Goal: Task Accomplishment & Management: Manage account settings

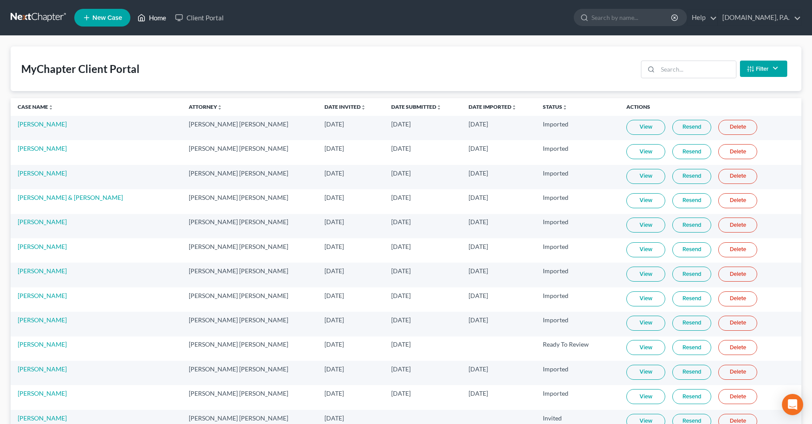
click at [158, 19] on link "Home" at bounding box center [152, 18] width 38 height 16
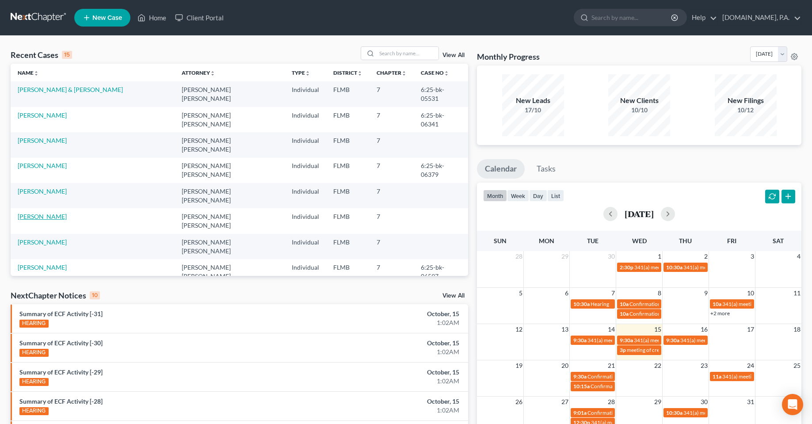
click at [35, 213] on link "[PERSON_NAME]" at bounding box center [42, 217] width 49 height 8
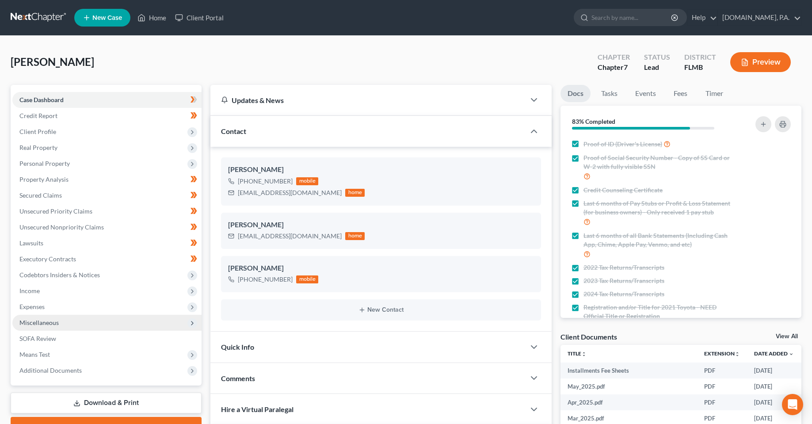
click at [41, 327] on span "Miscellaneous" at bounding box center [106, 323] width 189 height 16
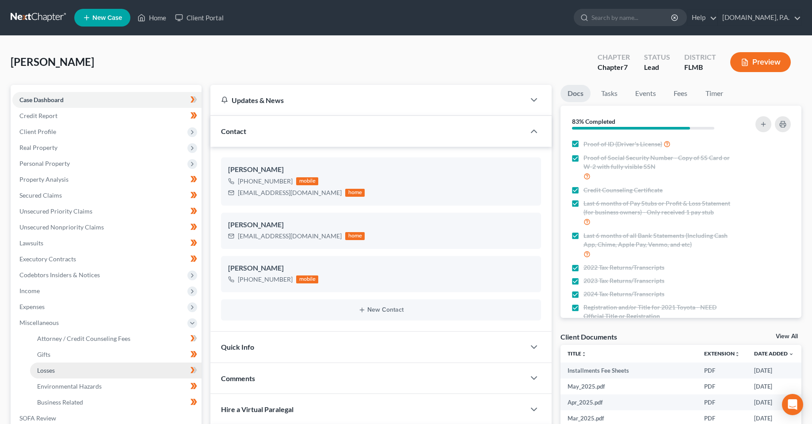
click at [51, 374] on link "Losses" at bounding box center [115, 370] width 171 height 16
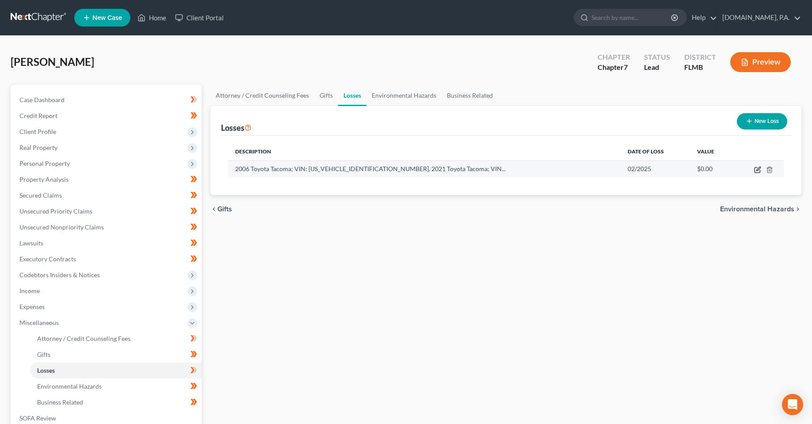
click at [408, 172] on icon "button" at bounding box center [757, 169] width 7 height 7
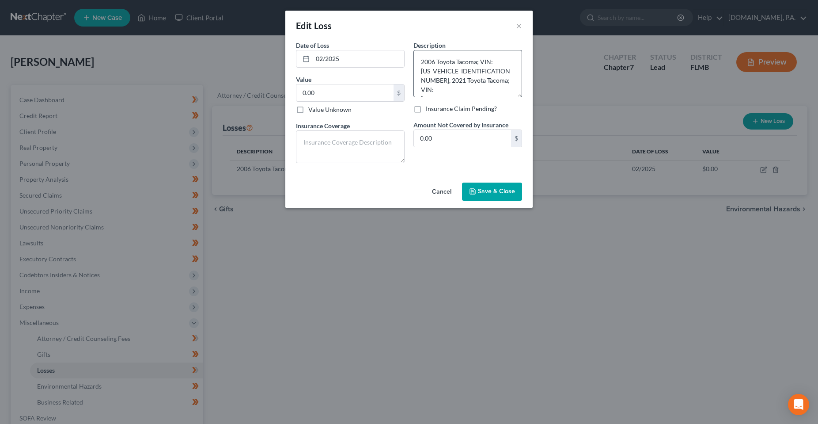
drag, startPoint x: 519, startPoint y: 80, endPoint x: 520, endPoint y: 101, distance: 21.7
click at [408, 97] on textarea "2006 Toyota Tacoma; VIN: [US_VEHICLE_IDENTIFICATION_NUMBER], 2021 Toyota Tacoma…" at bounding box center [468, 73] width 109 height 47
drag, startPoint x: 497, startPoint y: 91, endPoint x: 408, endPoint y: 54, distance: 96.7
click at [408, 54] on div "Date of Loss * 02/2025 Value 0.00 $ Value Unknown Balance Undetermined 0.00 $ V…" at bounding box center [409, 105] width 235 height 129
click at [408, 194] on button "Cancel" at bounding box center [442, 192] width 34 height 18
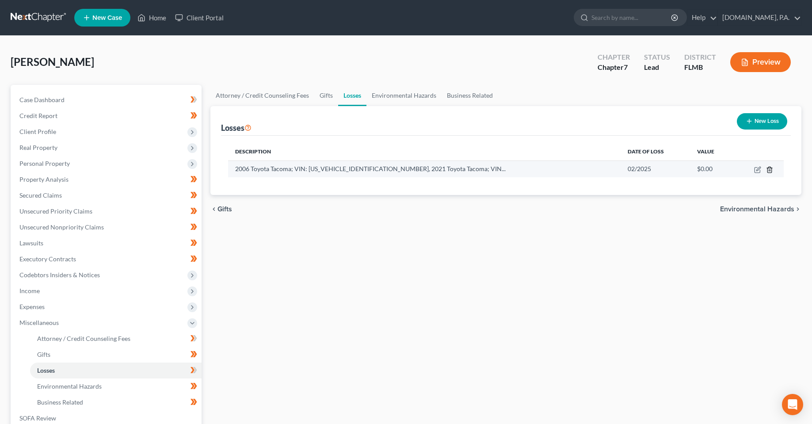
click at [408, 172] on icon "button" at bounding box center [769, 170] width 4 height 6
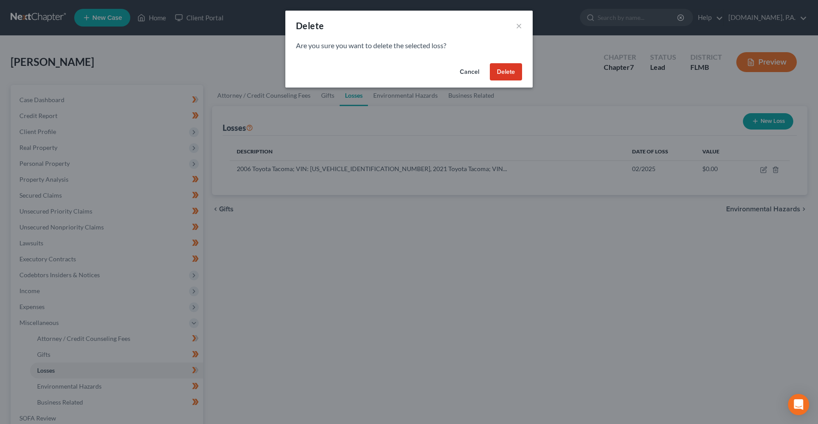
click at [408, 75] on button "Delete" at bounding box center [506, 72] width 32 height 18
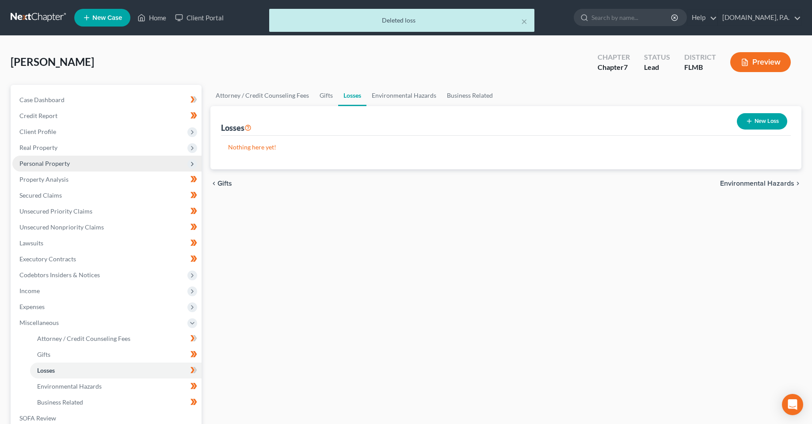
click at [41, 166] on span "Personal Property" at bounding box center [44, 164] width 50 height 8
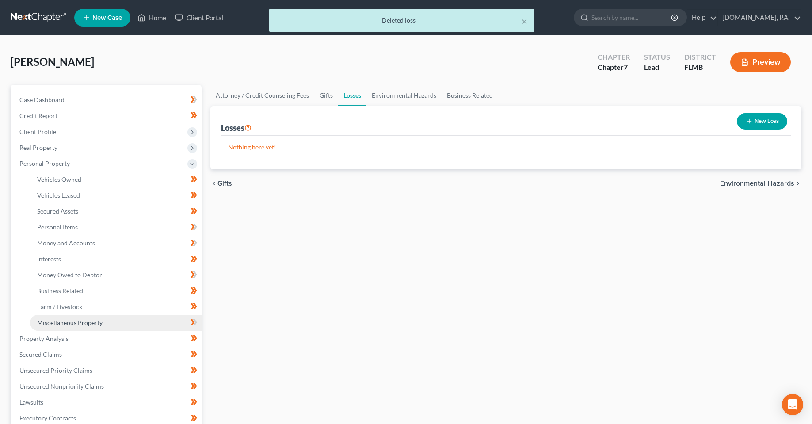
click at [63, 322] on span "Miscellaneous Property" at bounding box center [69, 323] width 65 height 8
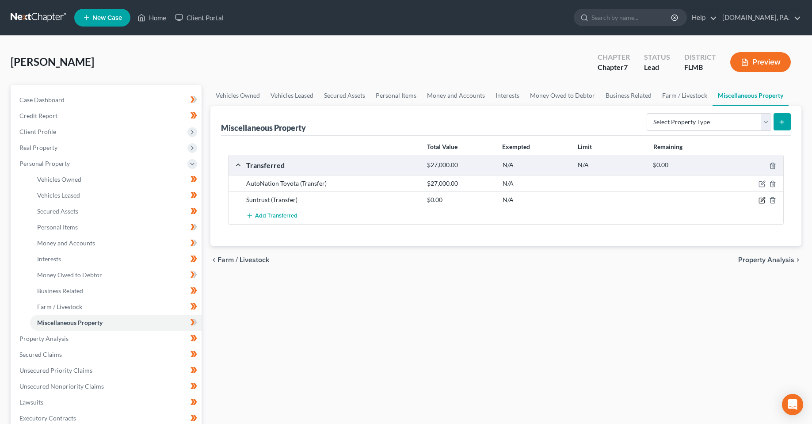
click at [408, 203] on icon "button" at bounding box center [761, 200] width 7 height 7
select select "Ordinary ([DATE])"
select select "7"
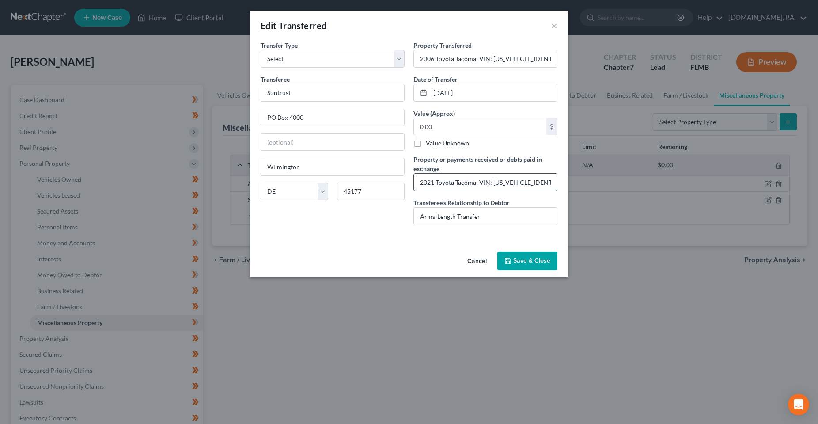
scroll to position [0, 7]
drag, startPoint x: 424, startPoint y: 187, endPoint x: 565, endPoint y: 186, distance: 141.4
click at [408, 186] on div "An exemption set must first be selected from the Filing Information section. Tr…" at bounding box center [409, 144] width 318 height 207
click at [408, 183] on input "2021 Toyota Tacoma; VIN: [US_VEHICLE_IDENTIFICATION_NUMBER]" at bounding box center [485, 182] width 143 height 17
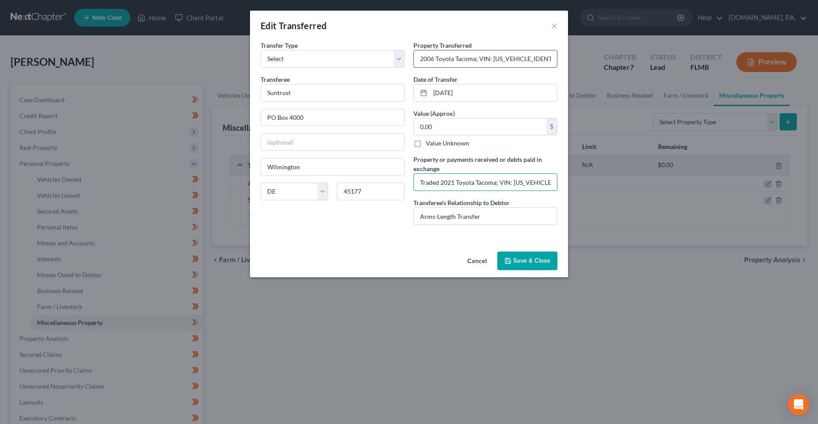
type input "Traded 2021 Toyota Tacoma; VIN: [US_VEHICLE_IDENTIFICATION_NUMBER]"
click at [408, 61] on input "2006 Toyota Tacoma; VIN: [US_VEHICLE_IDENTIFICATION_NUMBER]" at bounding box center [485, 58] width 143 height 17
type input "2006 Toyota Tacoma; VIN: [US_VEHICLE_IDENTIFICATION_NUMBER]; traded in on new v…"
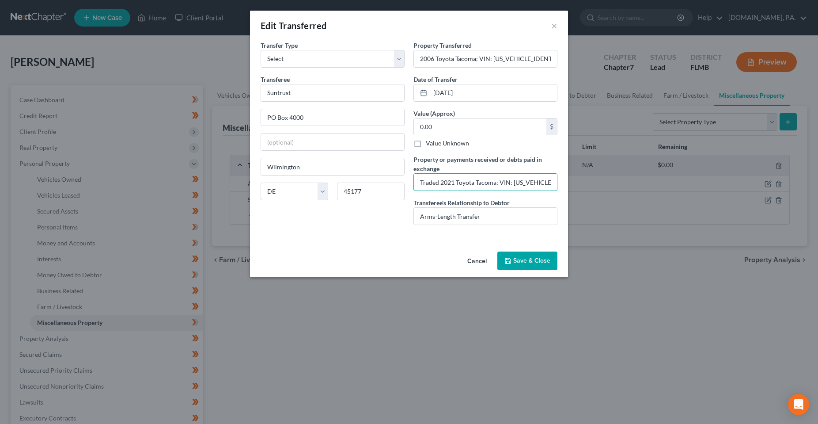
drag, startPoint x: 441, startPoint y: 181, endPoint x: 378, endPoint y: 181, distance: 63.2
click at [378, 181] on div "Transfer Type * Select Ordinary ([DATE]) [DATE] Transferee * Suntrust [GEOGRAPH…" at bounding box center [409, 136] width 306 height 191
type input "Purchased 2021 Toyota Tacoma; VIN: [US_VEHICLE_IDENTIFICATION_NUMBER]"
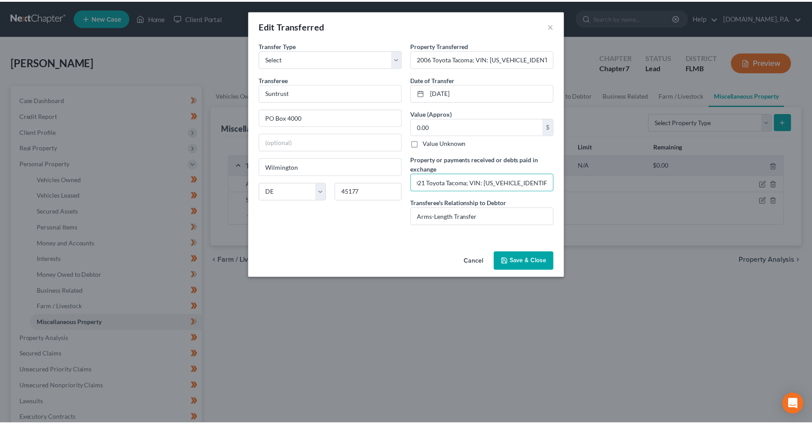
scroll to position [0, 0]
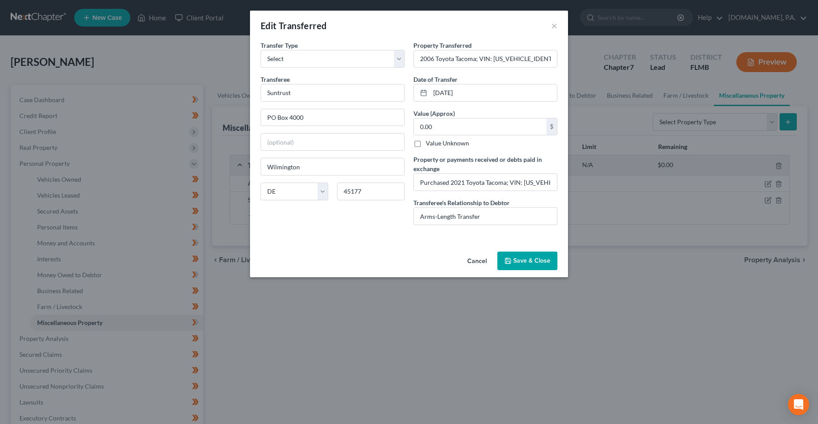
click at [408, 261] on button "Save & Close" at bounding box center [528, 260] width 60 height 19
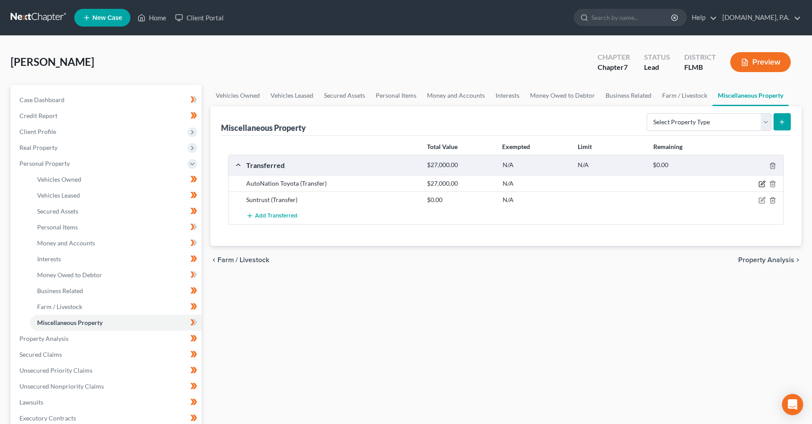
click at [408, 186] on icon "button" at bounding box center [761, 183] width 7 height 7
select select "Ordinary ([DATE])"
select select "9"
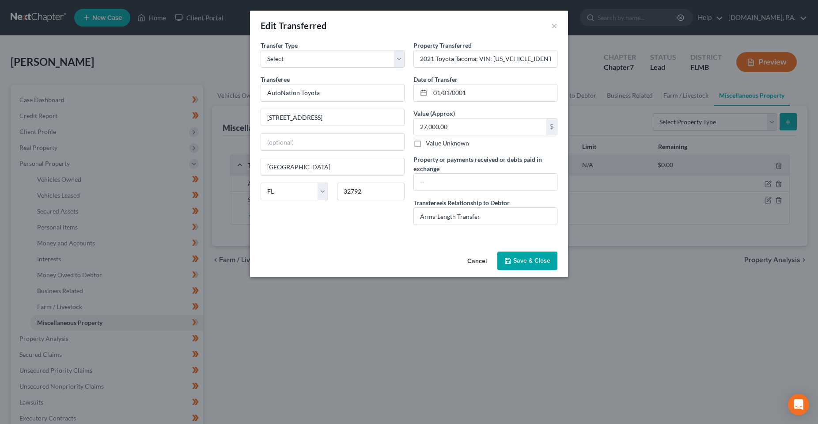
click at [374, 237] on div "An exemption set must first be selected from the Filing Information section. Tr…" at bounding box center [409, 144] width 318 height 207
click at [408, 187] on input "text" at bounding box center [485, 182] width 143 height 17
click at [408, 98] on input "01/01/0001" at bounding box center [493, 92] width 127 height 17
click at [408, 131] on input "27,000.00" at bounding box center [480, 126] width 133 height 17
click at [317, 240] on div "An exemption set must first be selected from the Filing Information section. Tr…" at bounding box center [409, 144] width 318 height 207
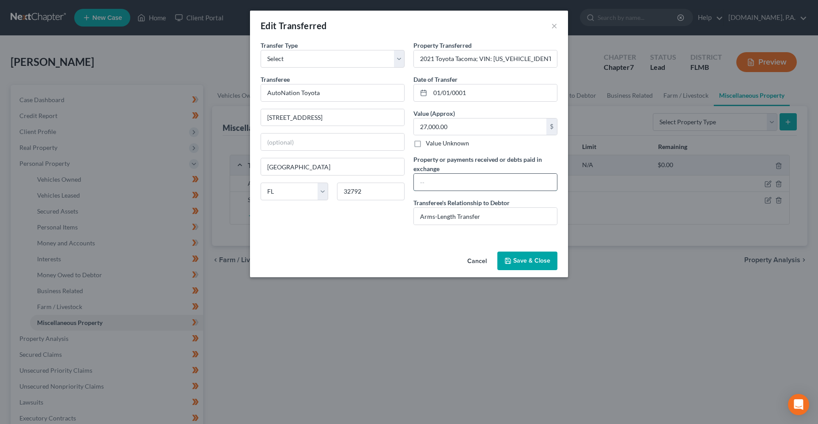
click at [408, 176] on input "text" at bounding box center [485, 182] width 143 height 17
click at [408, 183] on input "$27,000" at bounding box center [485, 182] width 143 height 17
type input "$27,000.00"
click at [408, 244] on div "An exemption set must first be selected from the Filing Information section. Tr…" at bounding box center [409, 144] width 318 height 207
drag, startPoint x: 521, startPoint y: 262, endPoint x: 421, endPoint y: 131, distance: 164.5
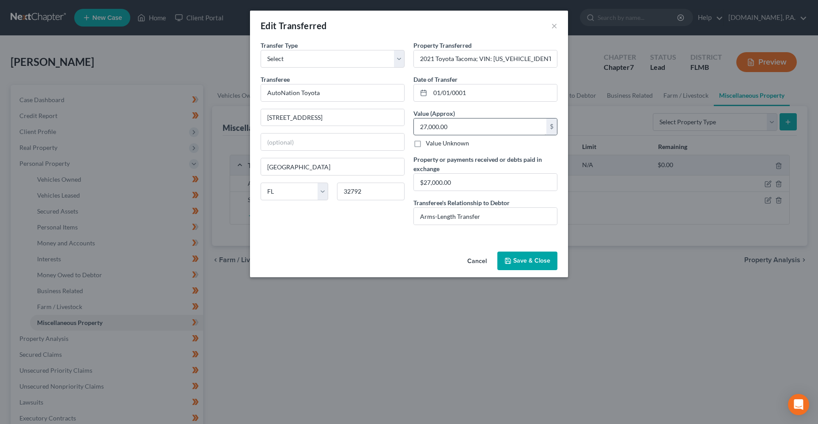
click at [408, 261] on div "Cancel Save & Close" at bounding box center [409, 262] width 318 height 29
click at [408, 57] on input "2021 Toyota Tacoma; VIN: [US_VEHICLE_IDENTIFICATION_NUMBER]" at bounding box center [485, 58] width 143 height 17
type input "Sold 2021 Toyota Tacoma; VIN: [US_VEHICLE_IDENTIFICATION_NUMBER]"
drag, startPoint x: 534, startPoint y: 264, endPoint x: 507, endPoint y: 126, distance: 141.0
click at [408, 161] on div "Edit Transferred × An exemption set must first be selected from the Filing Info…" at bounding box center [409, 144] width 318 height 266
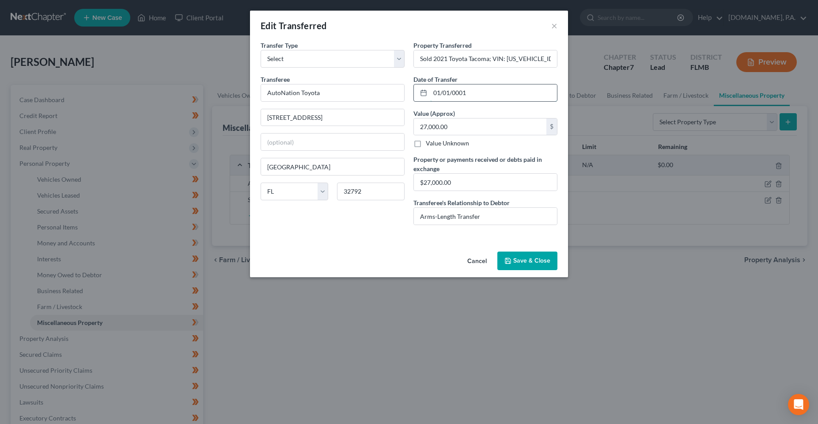
drag, startPoint x: 502, startPoint y: 94, endPoint x: 422, endPoint y: 95, distance: 80.4
click at [408, 95] on div "01/01/0001" at bounding box center [486, 93] width 144 height 18
click at [408, 264] on button "Save & Close" at bounding box center [528, 260] width 60 height 19
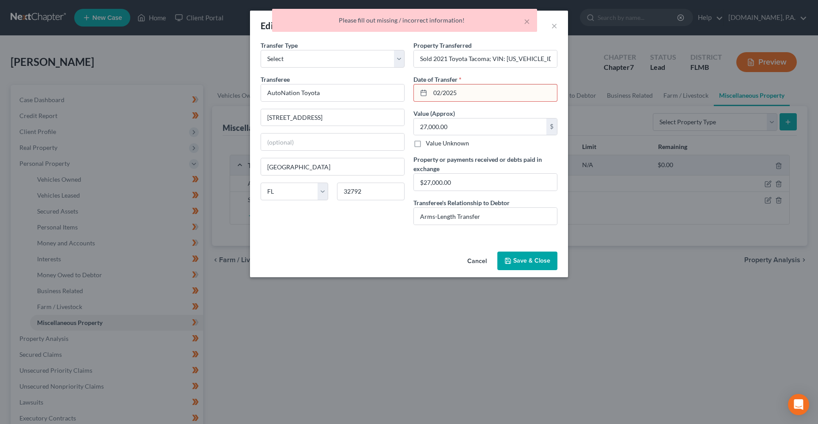
click at [408, 97] on input "02/2025" at bounding box center [493, 92] width 127 height 17
click at [408, 93] on input "02/2025" at bounding box center [493, 92] width 127 height 17
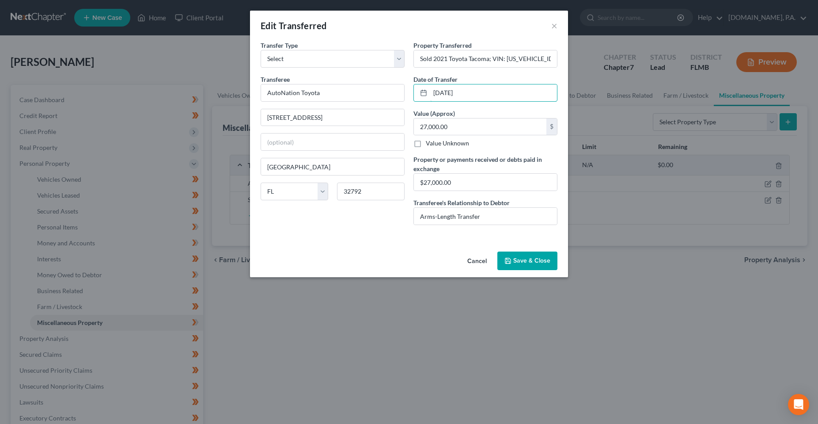
type input "[DATE]"
click at [408, 265] on button "Save & Close" at bounding box center [528, 260] width 60 height 19
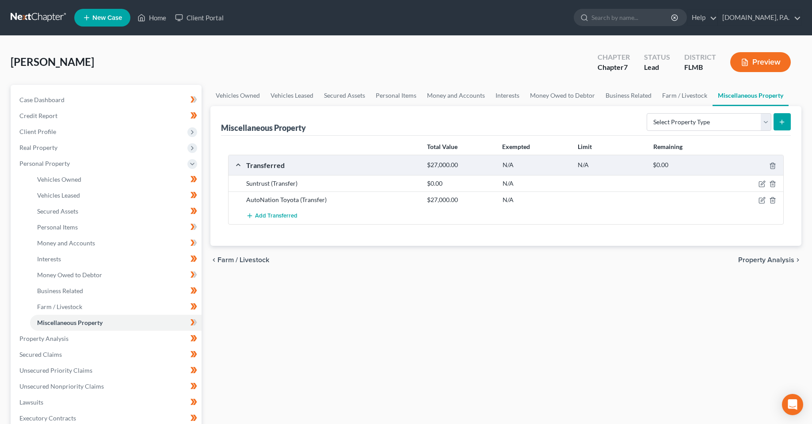
click at [408, 290] on div "Vehicles Owned Vehicles Leased Secured Assets Personal Items Money and Accounts…" at bounding box center [506, 340] width 600 height 510
drag, startPoint x: 389, startPoint y: 366, endPoint x: 369, endPoint y: 358, distance: 21.8
click at [389, 366] on div "Vehicles Owned Vehicles Leased Secured Assets Personal Items Money and Accounts…" at bounding box center [506, 340] width 600 height 510
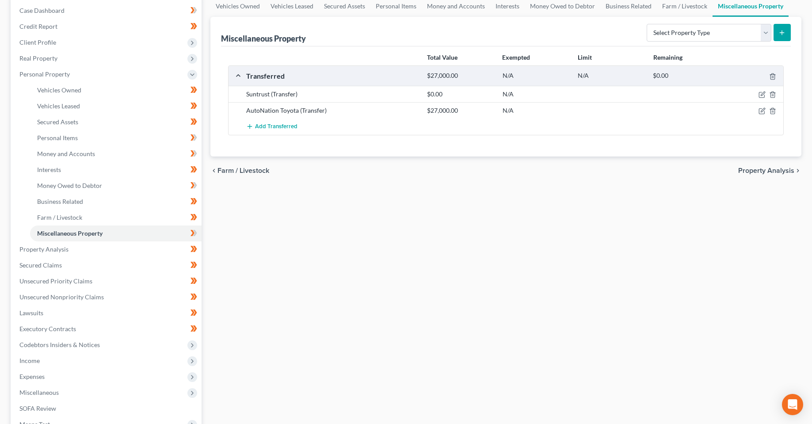
scroll to position [205, 0]
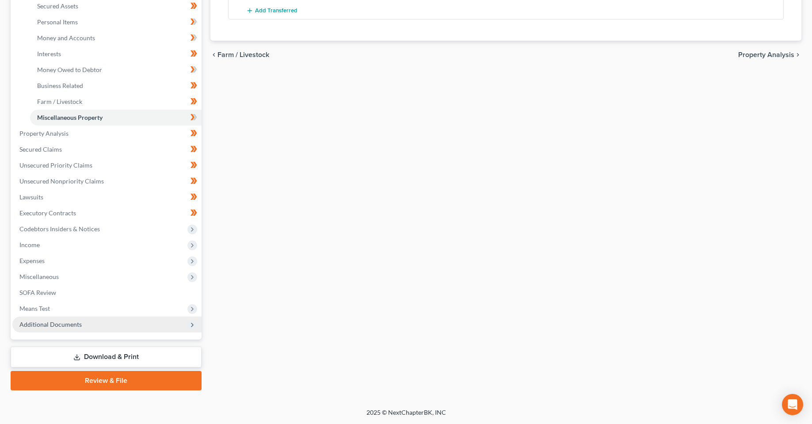
click at [60, 321] on span "Additional Documents" at bounding box center [50, 324] width 62 height 8
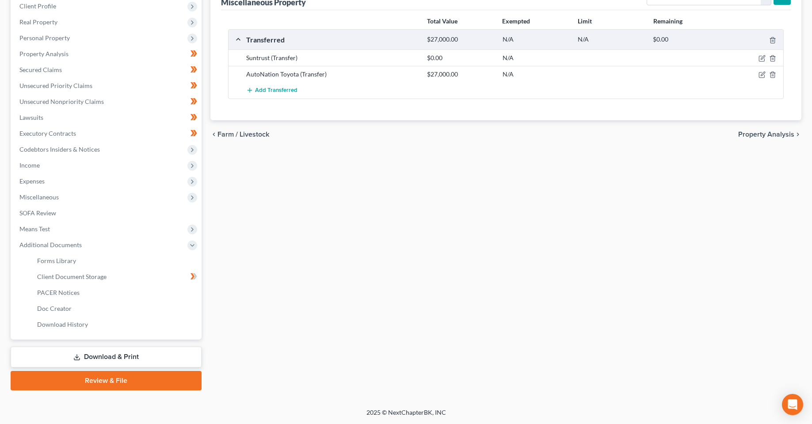
scroll to position [125, 0]
click at [65, 274] on span "Client Document Storage" at bounding box center [71, 277] width 69 height 8
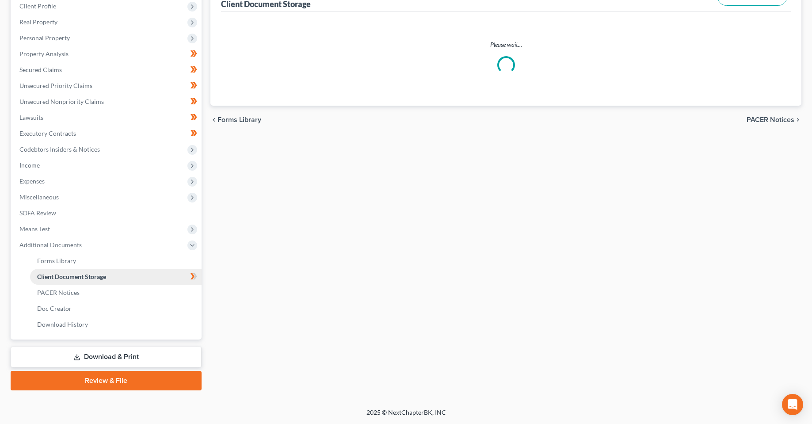
scroll to position [4, 0]
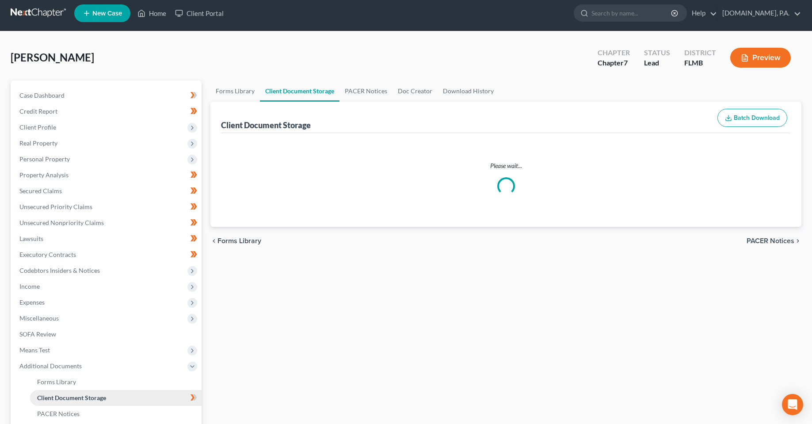
select select "9"
select select "4"
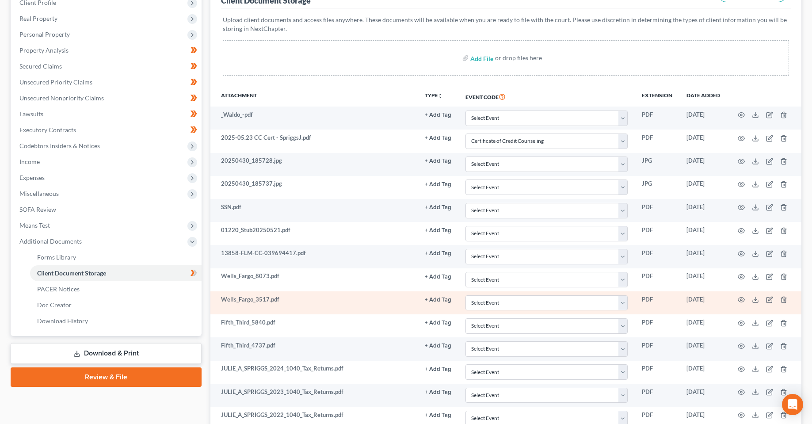
scroll to position [133, 0]
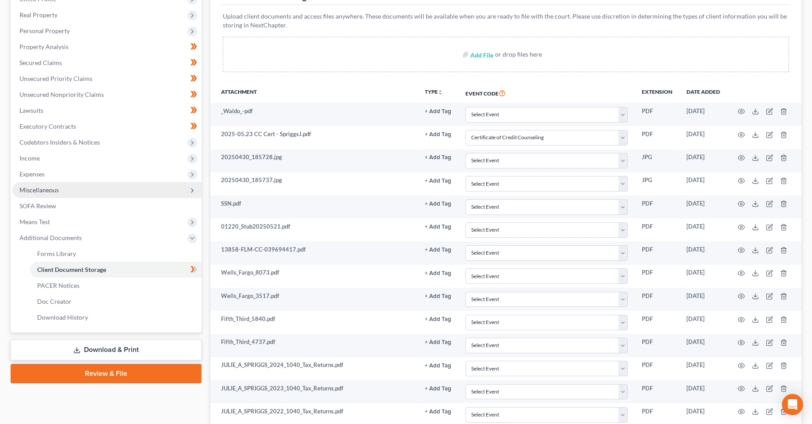
click at [49, 192] on span "Miscellaneous" at bounding box center [38, 190] width 39 height 8
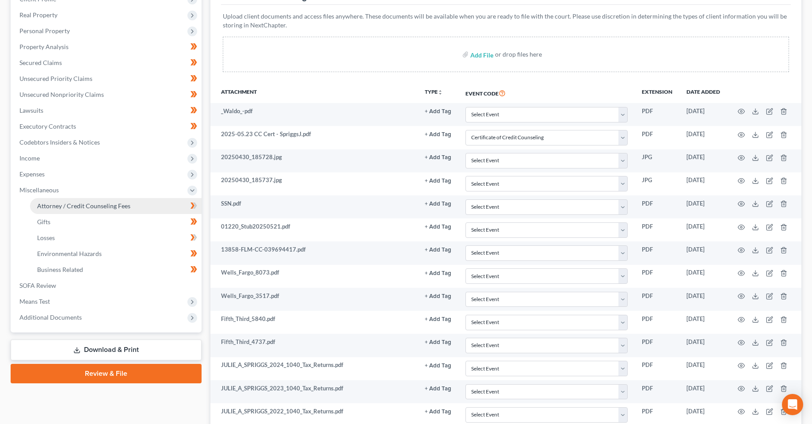
click at [60, 206] on span "Attorney / Credit Counseling Fees" at bounding box center [83, 206] width 93 height 8
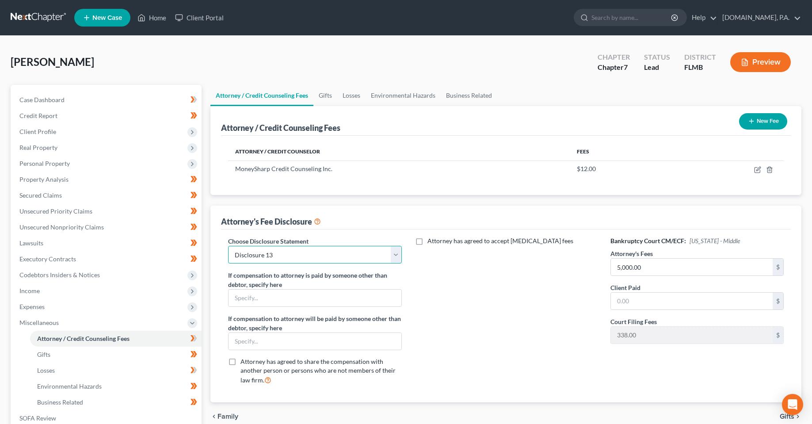
click at [383, 253] on select "Select Disclosure 13 [GEOGRAPHIC_DATA] Disclosure 13 with Loan Mod Disclosure 1…" at bounding box center [314, 255] width 173 height 18
select select "3"
click at [228, 246] on select "Select Disclosure 13 [GEOGRAPHIC_DATA] Disclosure 13 with Loan Mod Disclosure 1…" at bounding box center [314, 255] width 173 height 18
click at [408, 320] on div "Attorney has agreed to accept [MEDICAL_DATA] fees" at bounding box center [505, 313] width 191 height 155
click at [408, 270] on input "5,000.00" at bounding box center [692, 266] width 162 height 17
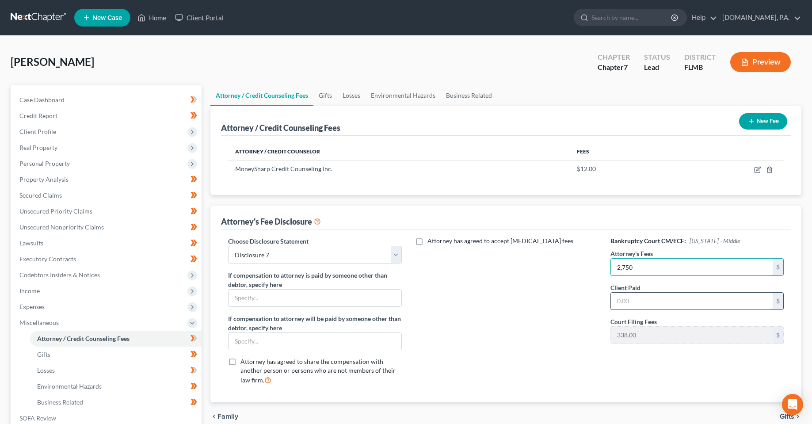
type input "2,750"
click at [408, 297] on input "text" at bounding box center [692, 300] width 162 height 17
click at [408, 287] on div "Attorney has agreed to accept [MEDICAL_DATA] fees" at bounding box center [505, 313] width 191 height 155
click at [408, 337] on div "Attorney has agreed to accept [MEDICAL_DATA] fees" at bounding box center [505, 313] width 191 height 155
click at [408, 294] on input "text" at bounding box center [692, 300] width 162 height 17
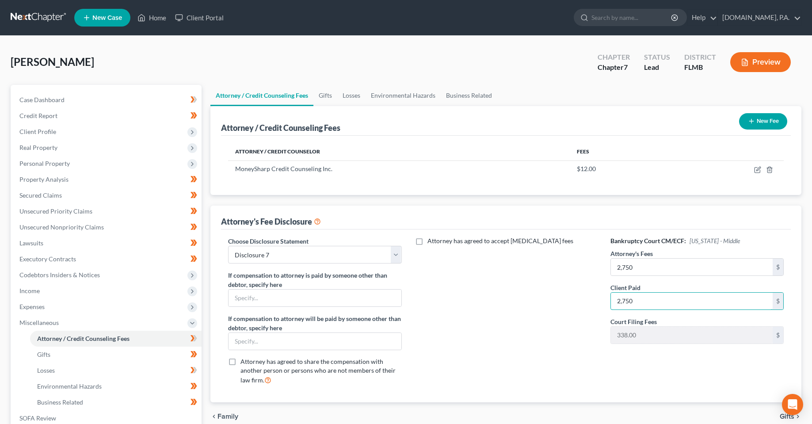
type input "2,750"
drag, startPoint x: 556, startPoint y: 360, endPoint x: 562, endPoint y: 289, distance: 70.5
click at [408, 359] on div "Attorney has agreed to accept [MEDICAL_DATA] fees" at bounding box center [505, 313] width 191 height 155
click at [408, 122] on button "New Fee" at bounding box center [763, 121] width 48 height 16
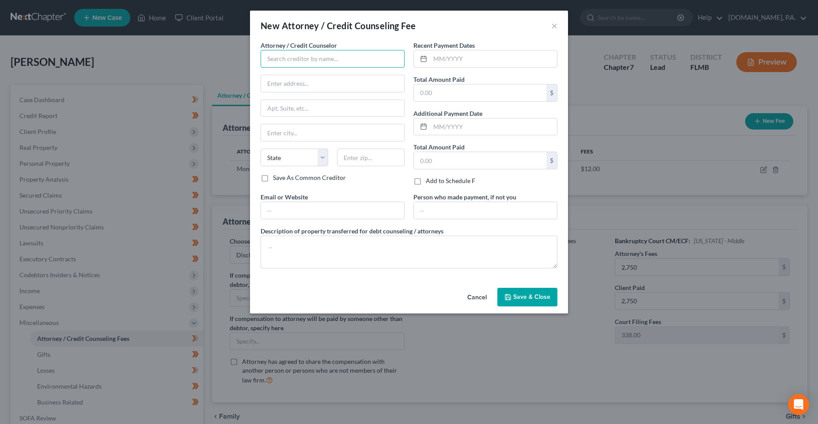
click at [328, 60] on input "text" at bounding box center [333, 59] width 144 height 18
click at [302, 76] on div "[DOMAIN_NAME], P.A." at bounding box center [314, 74] width 92 height 9
type input "[DOMAIN_NAME], P.A."
type input "[STREET_ADDRESS]"
type input "Ste 100"
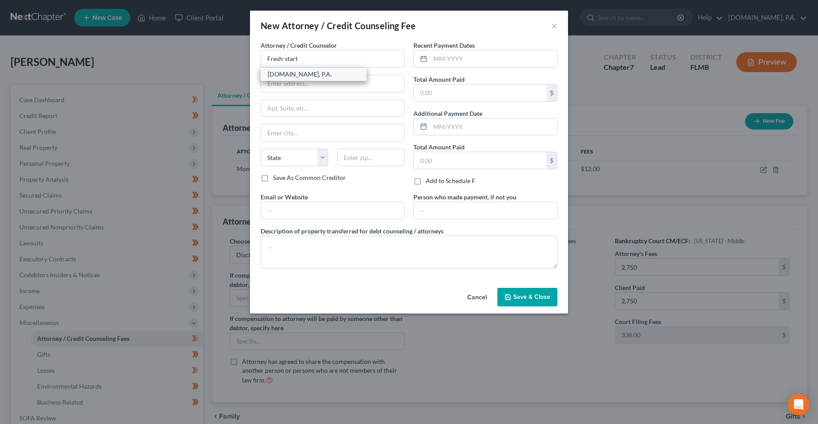
type input "[GEOGRAPHIC_DATA]"
select select "9"
type input "32701"
click at [408, 55] on input "text" at bounding box center [493, 58] width 127 height 17
type input "[DATE]"
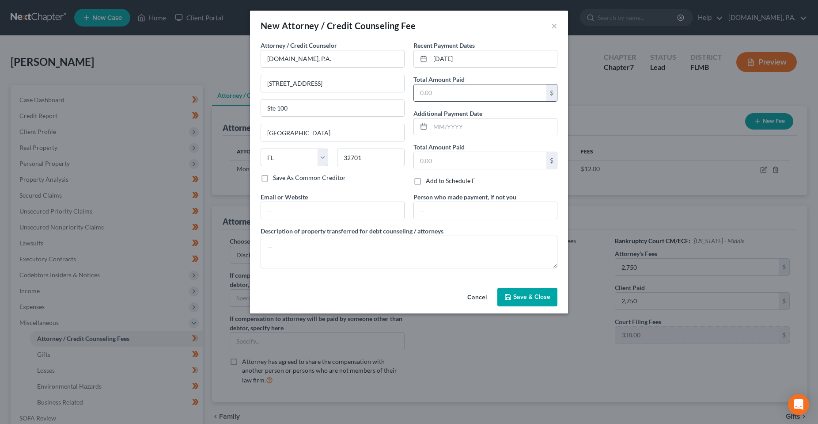
click at [408, 95] on input "text" at bounding box center [480, 92] width 133 height 17
type input "2,750"
click at [328, 253] on textarea at bounding box center [409, 252] width 297 height 33
click at [340, 292] on div "Cancel Save & Close" at bounding box center [409, 298] width 318 height 29
click at [408, 294] on button "Save & Close" at bounding box center [528, 297] width 60 height 19
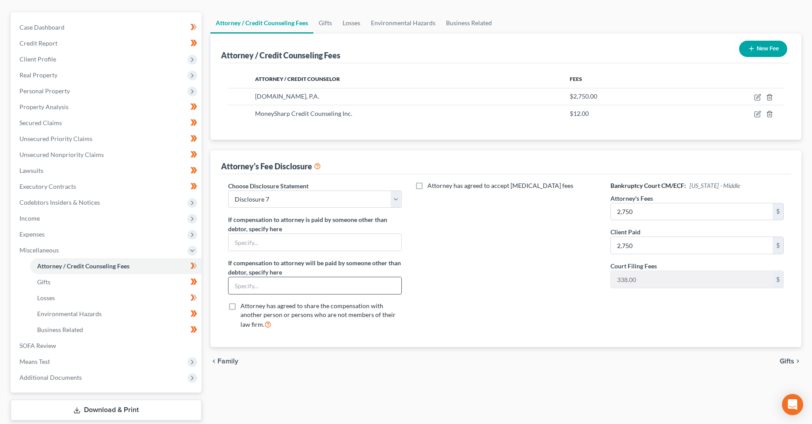
scroll to position [88, 0]
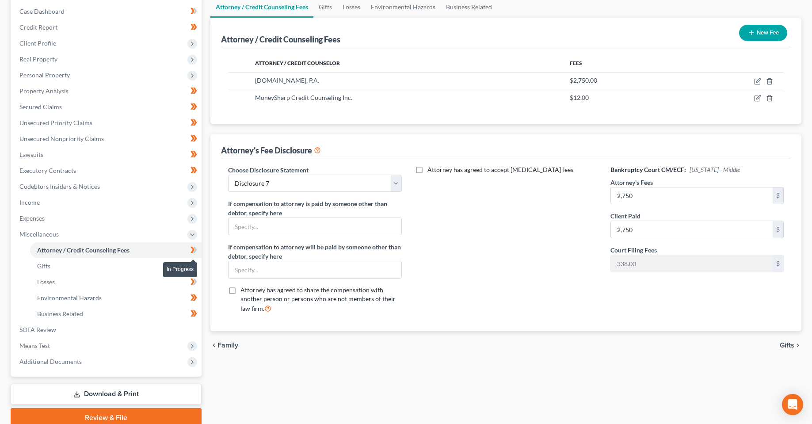
click at [191, 252] on icon at bounding box center [192, 250] width 4 height 6
click at [118, 284] on link "Losses" at bounding box center [115, 282] width 171 height 16
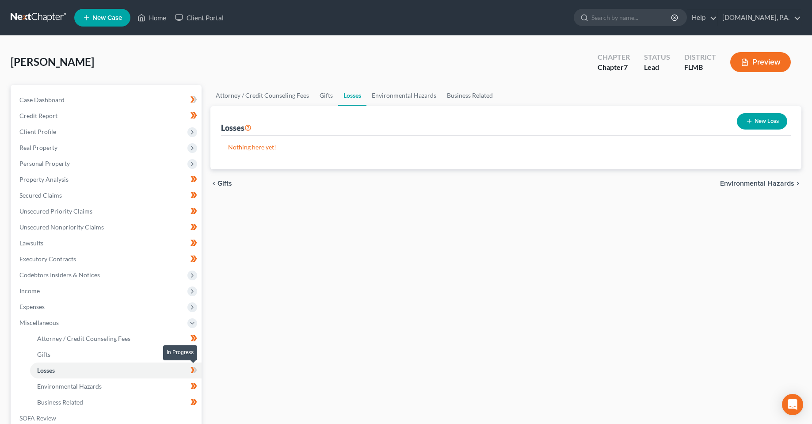
click at [191, 372] on icon at bounding box center [192, 370] width 4 height 6
click at [343, 346] on div "Attorney / Credit Counseling Fees Gifts Losses Environmental Hazards Business R…" at bounding box center [506, 300] width 600 height 431
click at [45, 280] on span "Codebtors Insiders & Notices" at bounding box center [106, 275] width 189 height 16
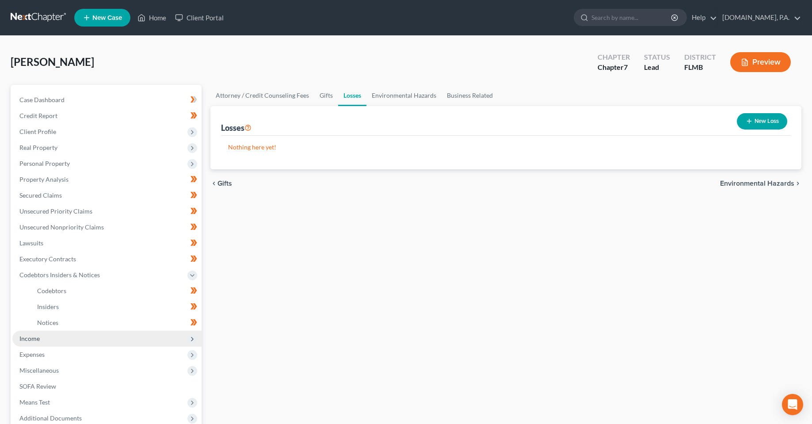
click at [38, 343] on span "Income" at bounding box center [106, 338] width 189 height 16
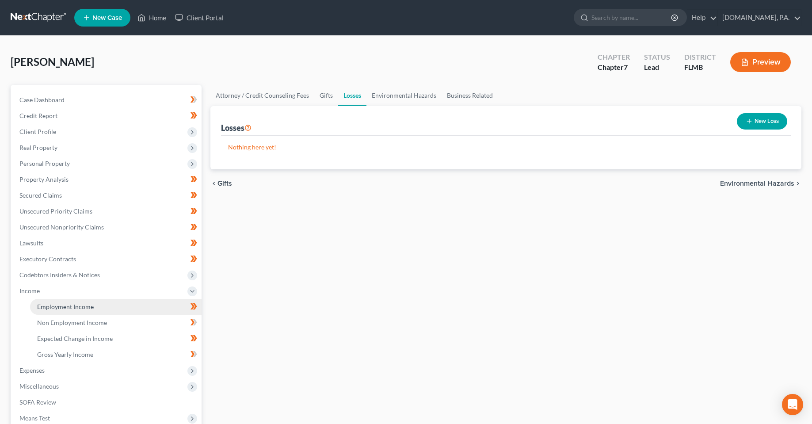
click at [68, 307] on span "Employment Income" at bounding box center [65, 307] width 57 height 8
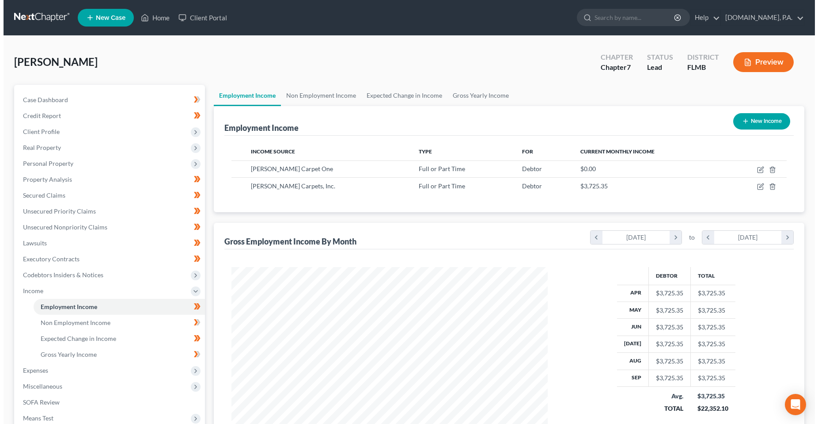
scroll to position [159, 334]
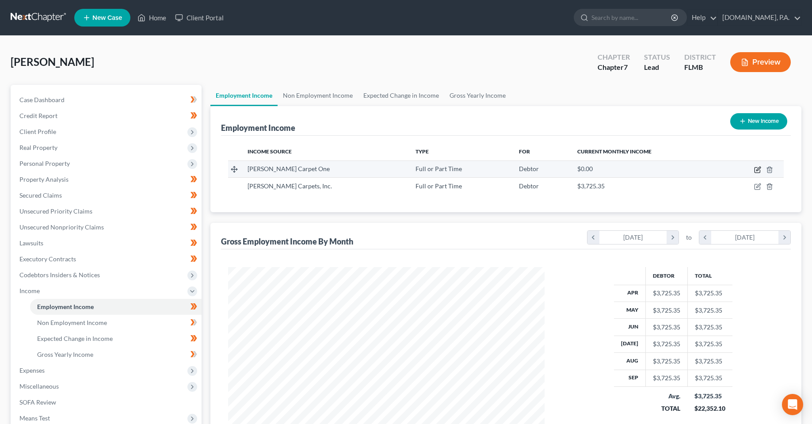
click at [408, 172] on icon "button" at bounding box center [756, 169] width 5 height 5
select select "0"
select select "9"
select select "3"
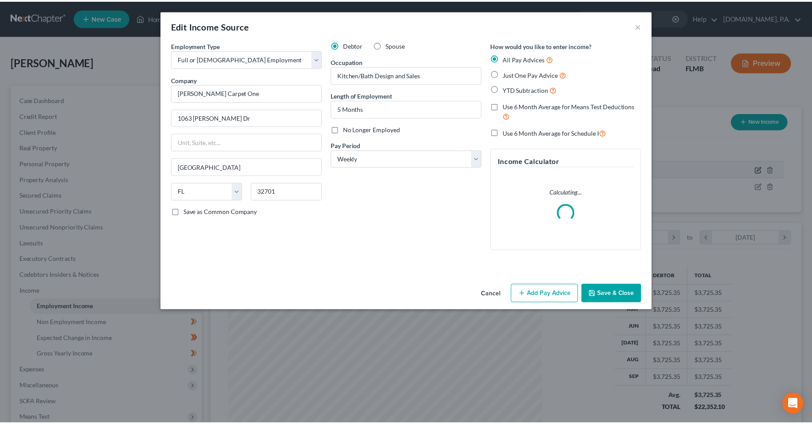
scroll to position [160, 337]
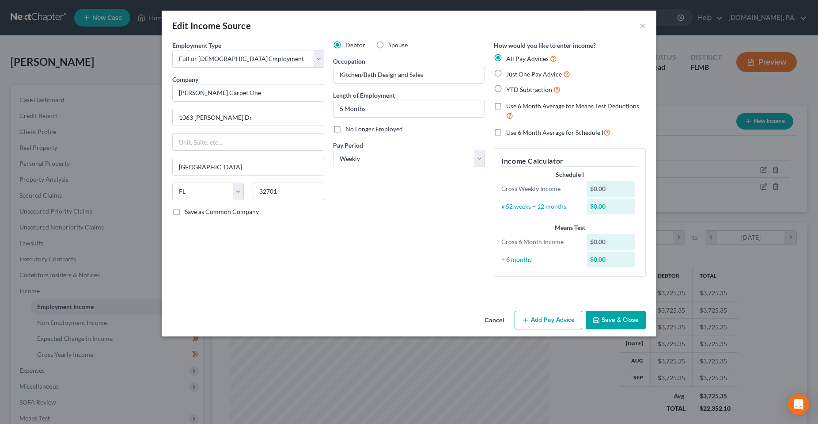
click at [408, 320] on button "Cancel" at bounding box center [495, 320] width 34 height 18
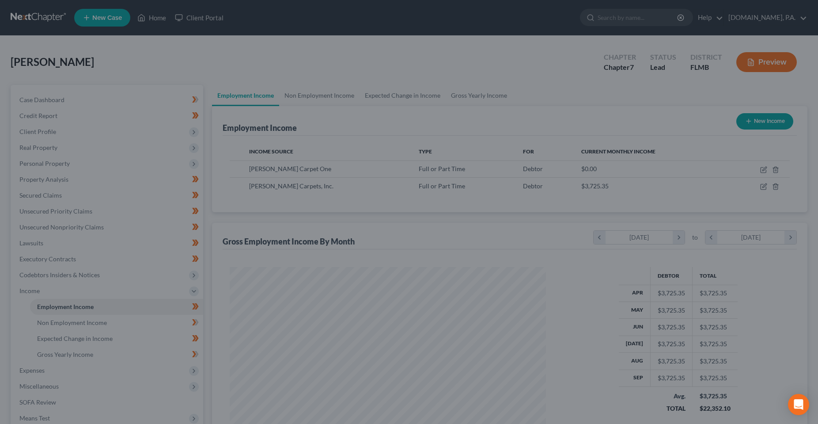
scroll to position [441681, 441505]
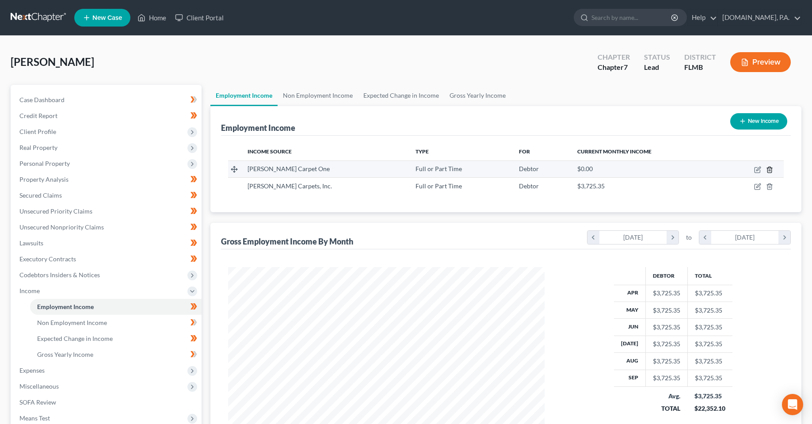
click at [408, 171] on line "button" at bounding box center [770, 170] width 0 height 2
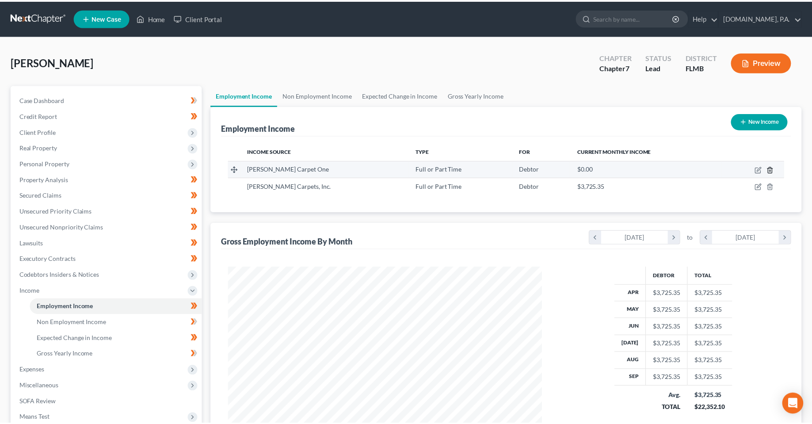
scroll to position [160, 337]
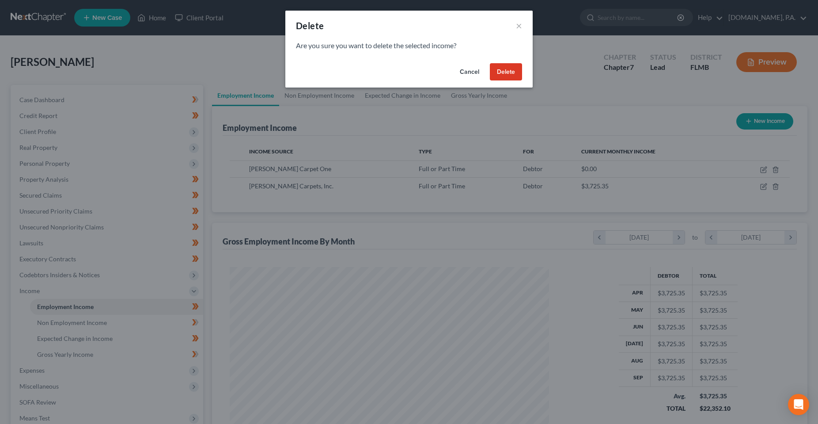
click at [408, 59] on div "Are you sure you want to delete the selected income?" at bounding box center [408, 50] width 247 height 19
click at [408, 66] on button "Delete" at bounding box center [506, 72] width 32 height 18
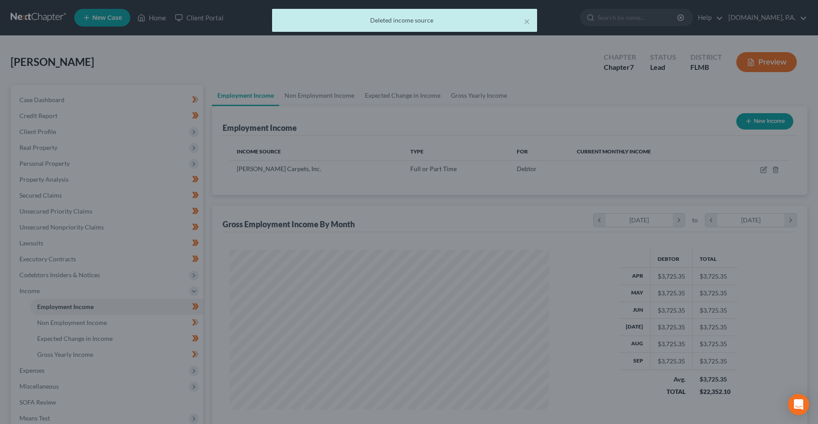
scroll to position [441681, 441505]
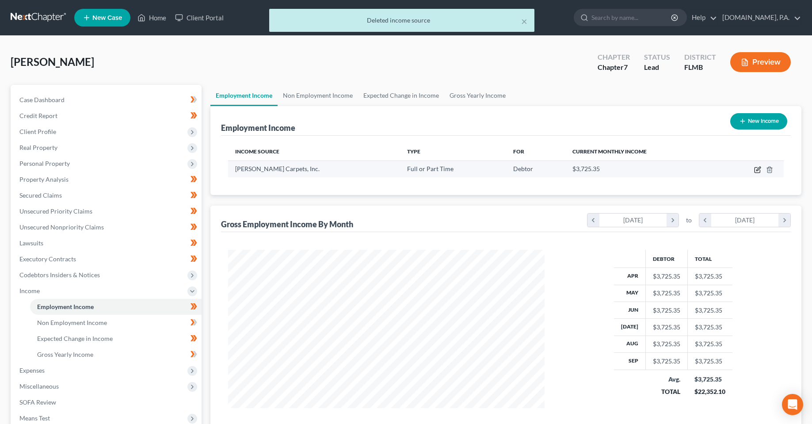
click at [408, 171] on icon "button" at bounding box center [758, 169] width 4 height 4
select select "0"
select select "9"
select select "0"
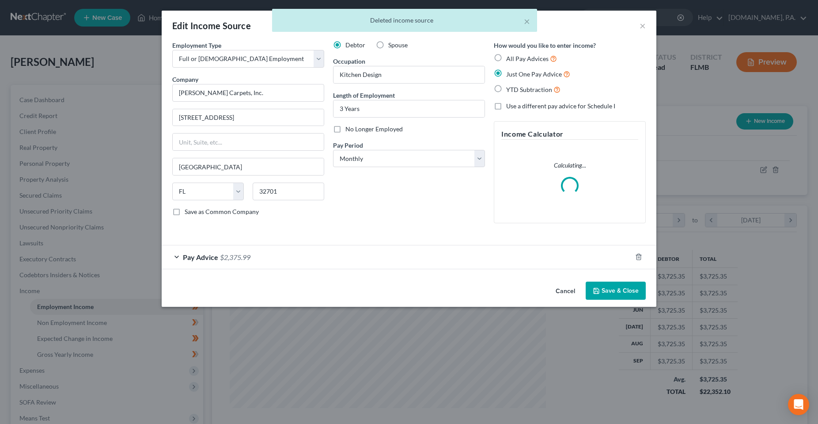
scroll to position [160, 337]
click at [290, 262] on div "Pay Advice $2,375.99" at bounding box center [397, 256] width 470 height 23
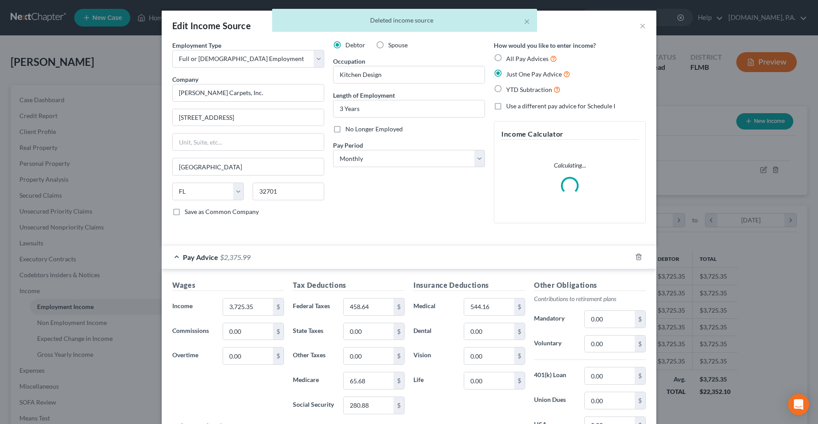
click at [224, 386] on div "Wages Income * 3,725.35 $ Commissions 0.00 $ Overtime 0.00 $" at bounding box center [228, 350] width 121 height 141
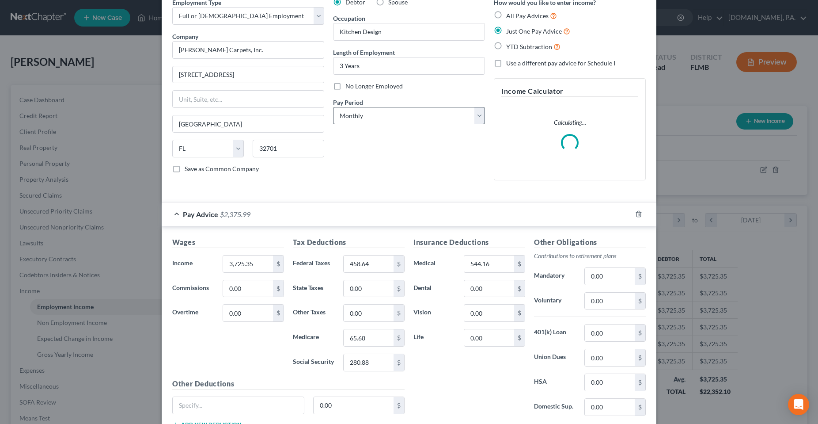
scroll to position [0, 0]
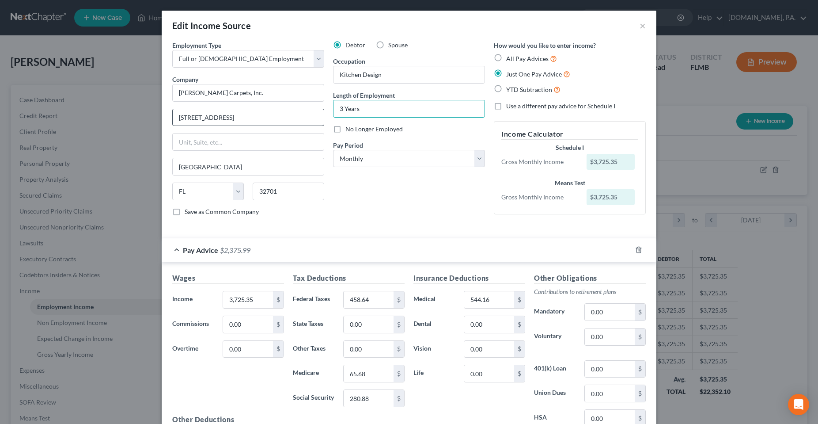
drag, startPoint x: 362, startPoint y: 110, endPoint x: 301, endPoint y: 116, distance: 61.2
click at [301, 116] on div "Employment Type * Select Full or [DEMOGRAPHIC_DATA] Employment Self Employment …" at bounding box center [409, 136] width 482 height 190
type input "9 Months"
drag, startPoint x: 363, startPoint y: 224, endPoint x: 363, endPoint y: 220, distance: 4.9
click at [363, 224] on div "Employment Type * Select Full or [DEMOGRAPHIC_DATA] Employment Self Employment …" at bounding box center [409, 136] width 482 height 190
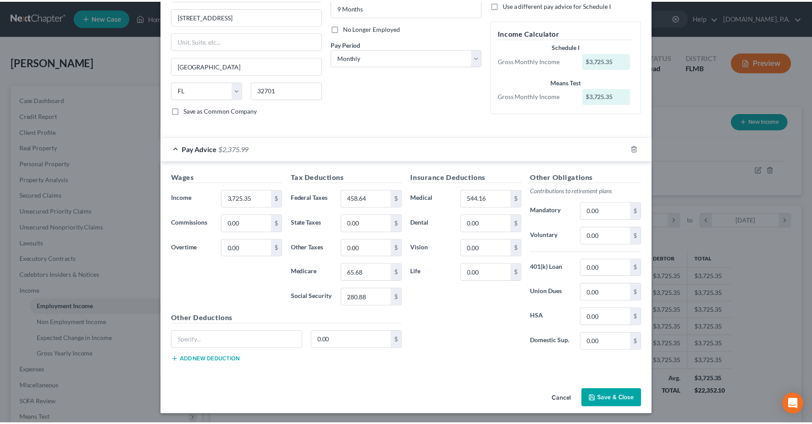
scroll to position [103, 0]
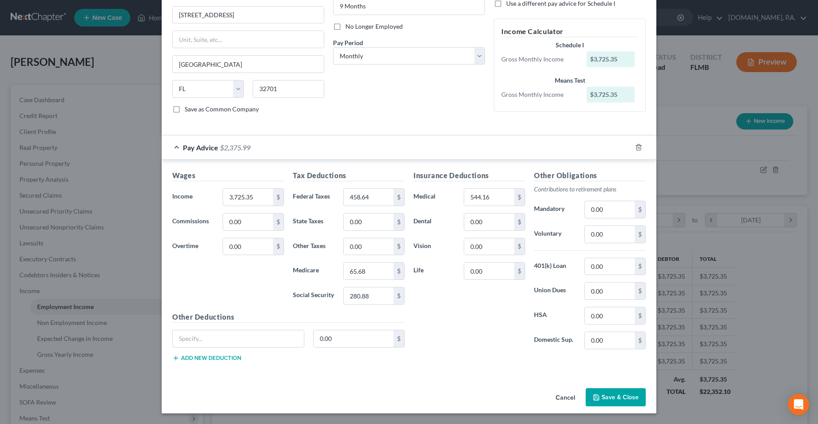
click at [408, 396] on button "Save & Close" at bounding box center [616, 397] width 60 height 19
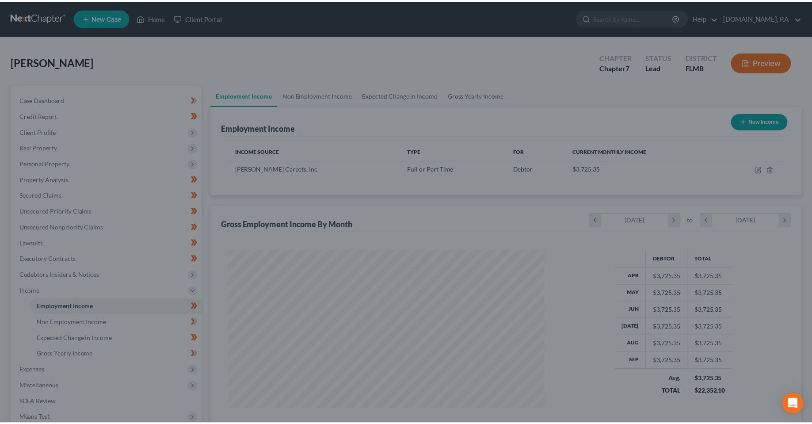
scroll to position [441681, 441505]
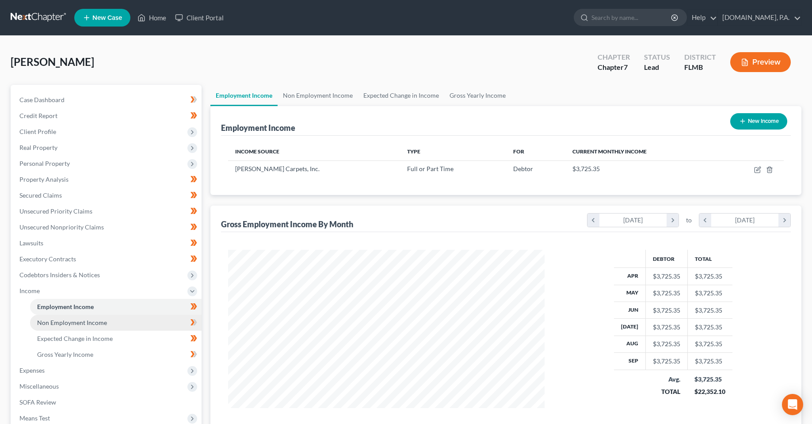
click at [92, 317] on link "Non Employment Income" at bounding box center [115, 323] width 171 height 16
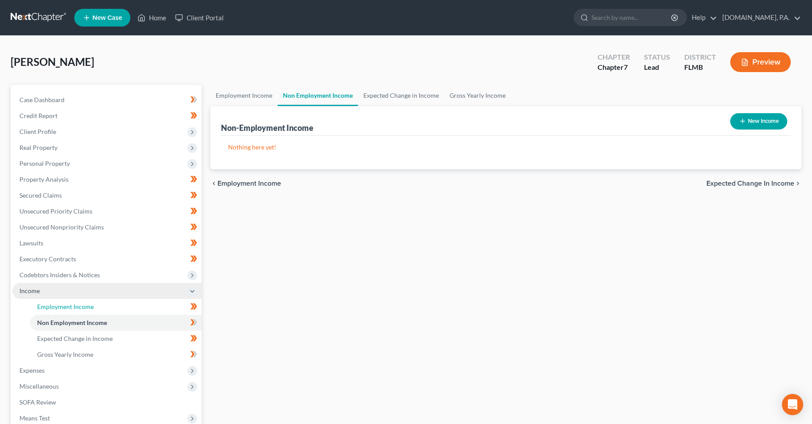
click at [80, 308] on span "Employment Income" at bounding box center [65, 307] width 57 height 8
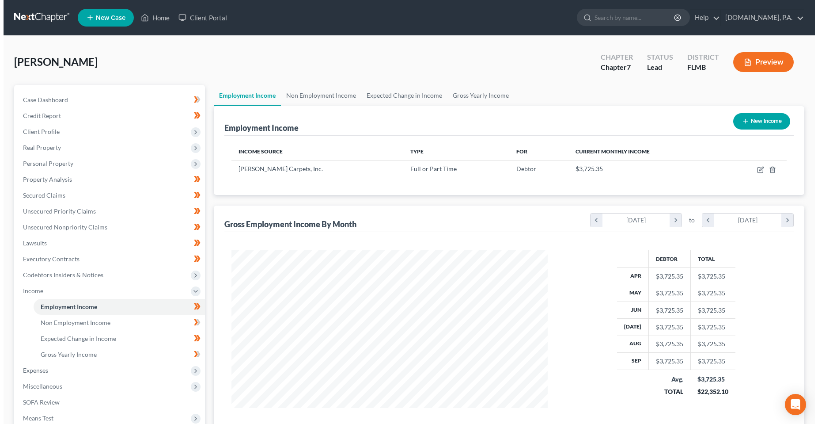
scroll to position [159, 334]
click at [408, 118] on button "New Income" at bounding box center [758, 121] width 57 height 16
select select "0"
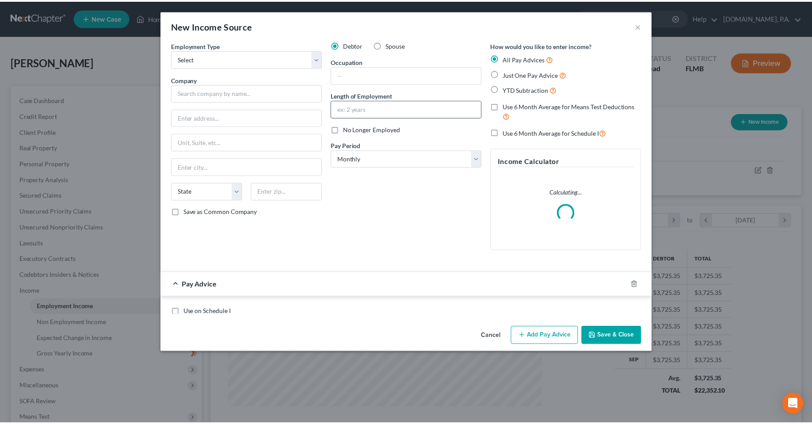
scroll to position [160, 337]
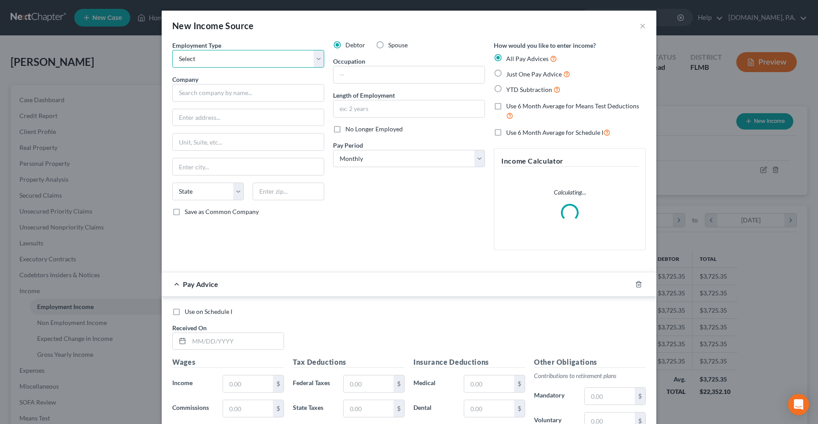
click at [272, 61] on select "Select Full or [DEMOGRAPHIC_DATA] Employment Self Employment" at bounding box center [248, 59] width 152 height 18
select select "1"
click at [172, 50] on select "Select Full or [DEMOGRAPHIC_DATA] Employment Self Employment" at bounding box center [248, 59] width 152 height 18
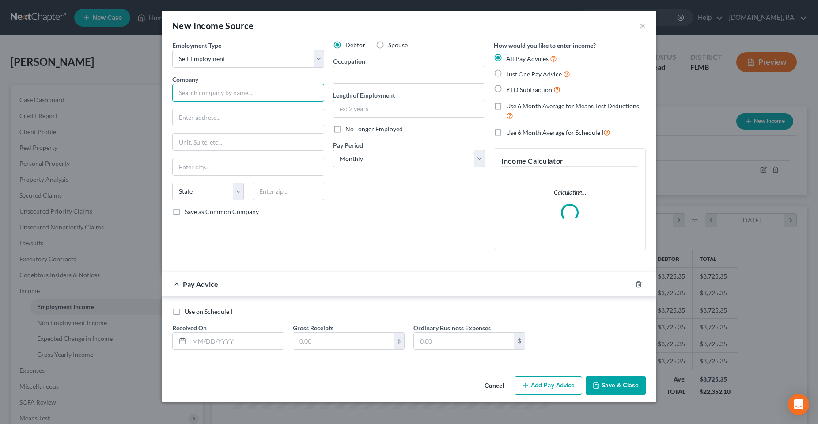
click at [232, 93] on input "text" at bounding box center [248, 93] width 152 height 18
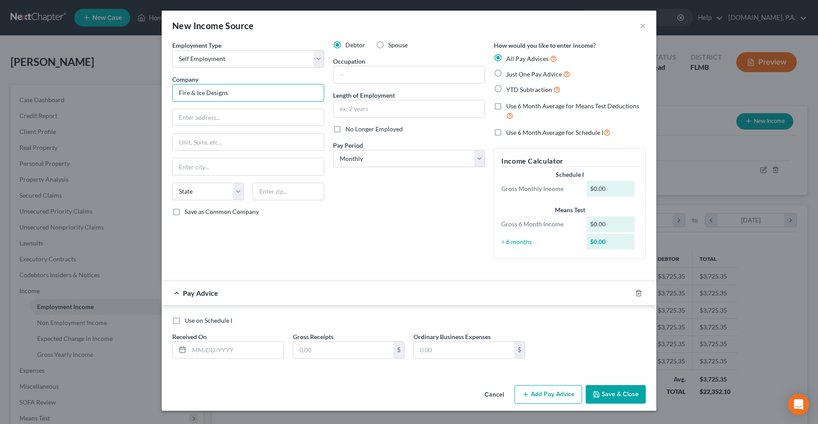
drag, startPoint x: 245, startPoint y: 85, endPoint x: 247, endPoint y: 96, distance: 10.8
click at [245, 85] on input "Fire & Ice Designs" at bounding box center [248, 93] width 152 height 18
click at [247, 96] on input "Fire & Ice Designs" at bounding box center [248, 93] width 152 height 18
type input "Fire & Ice Design, Inc."
type input "[STREET_ADDRESS]"
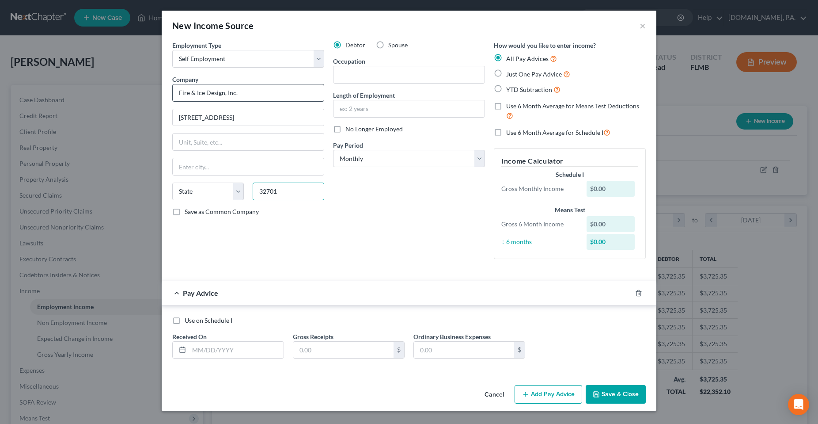
type input "32701"
type input "[GEOGRAPHIC_DATA]"
select select "9"
click at [380, 71] on input "text" at bounding box center [409, 74] width 151 height 17
type input "Business Owner"
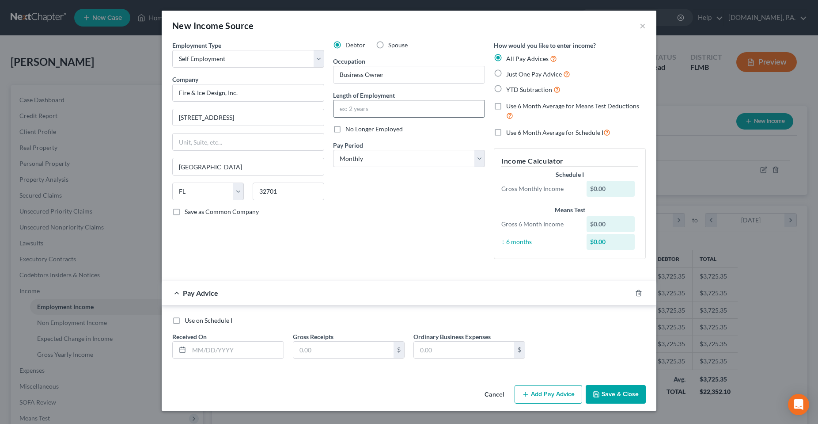
click at [384, 106] on input "text" at bounding box center [409, 108] width 151 height 17
click at [351, 112] on input "text" at bounding box center [409, 108] width 151 height 17
type input "21 Years"
click at [408, 75] on span "Just One Pay Advice" at bounding box center [534, 74] width 56 height 8
click at [408, 75] on input "Just One Pay Advice" at bounding box center [513, 72] width 6 height 6
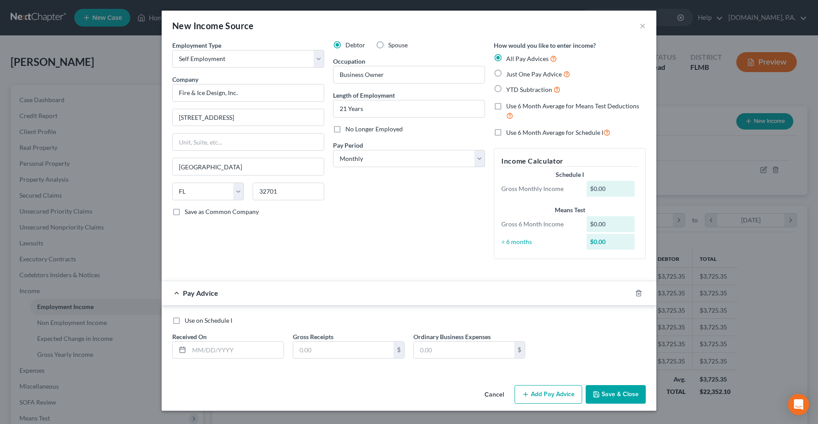
radio input "true"
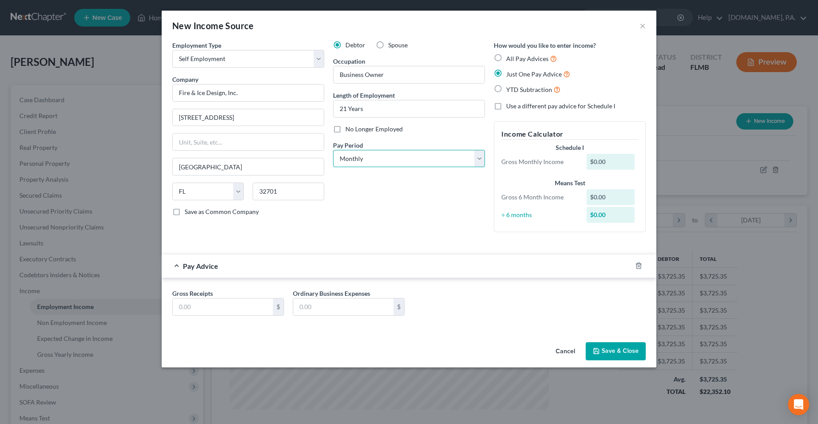
click at [399, 156] on select "Select Monthly Twice Monthly Every Other Week Weekly" at bounding box center [409, 159] width 152 height 18
click at [333, 150] on select "Select Monthly Twice Monthly Every Other Week Weekly" at bounding box center [409, 159] width 152 height 18
drag, startPoint x: 465, startPoint y: 326, endPoint x: 582, endPoint y: 331, distance: 117.2
click at [408, 325] on div "Gross Receipts $ Ordinary Business Expenses $" at bounding box center [409, 304] width 495 height 52
click at [408, 350] on button "Save & Close" at bounding box center [616, 351] width 60 height 19
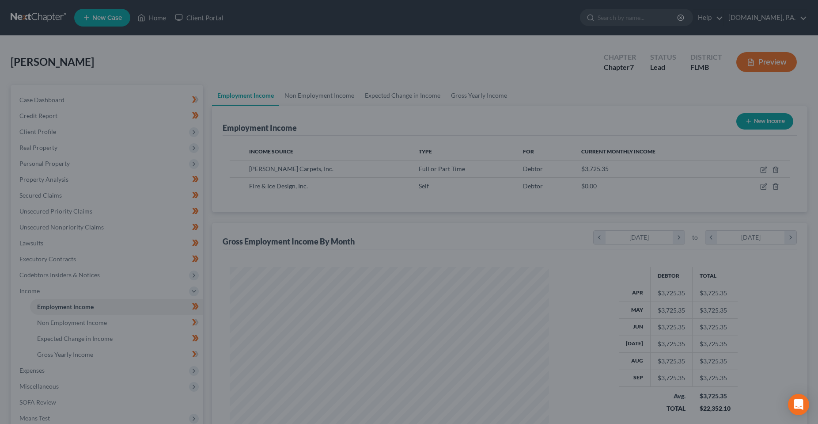
scroll to position [441681, 441505]
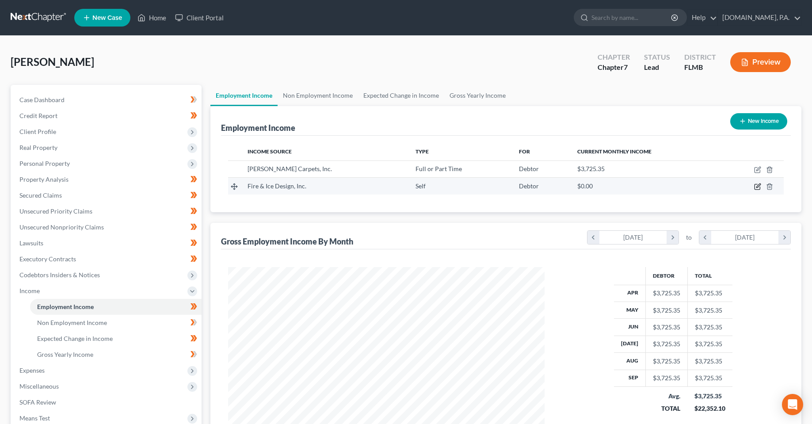
click at [408, 187] on icon "button" at bounding box center [757, 186] width 7 height 7
select select "1"
select select "9"
select select "0"
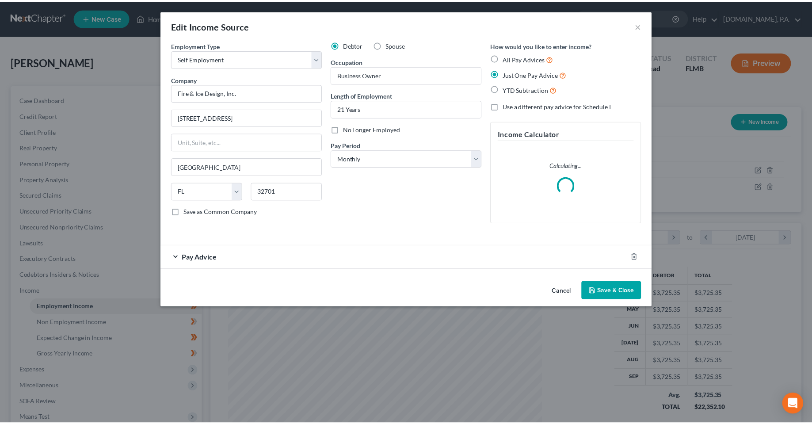
scroll to position [160, 337]
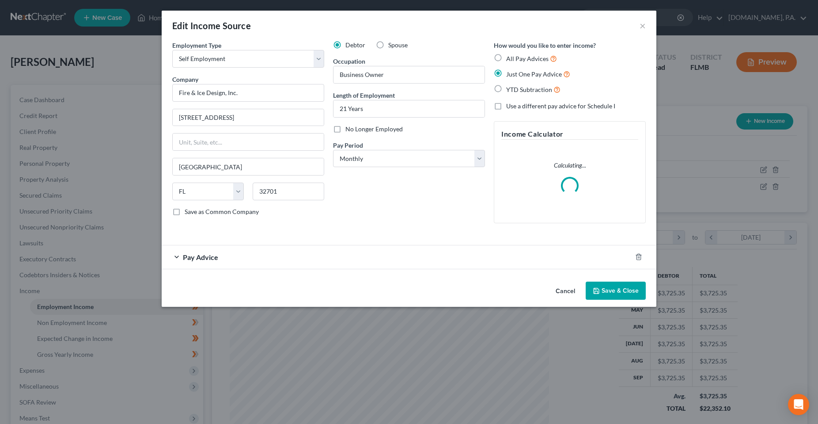
click at [264, 259] on div "Pay Advice" at bounding box center [397, 256] width 470 height 23
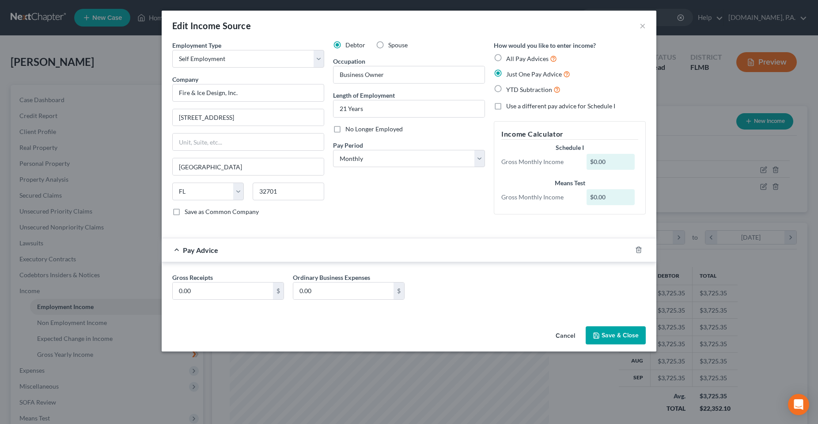
click at [408, 344] on button "Save & Close" at bounding box center [616, 335] width 60 height 19
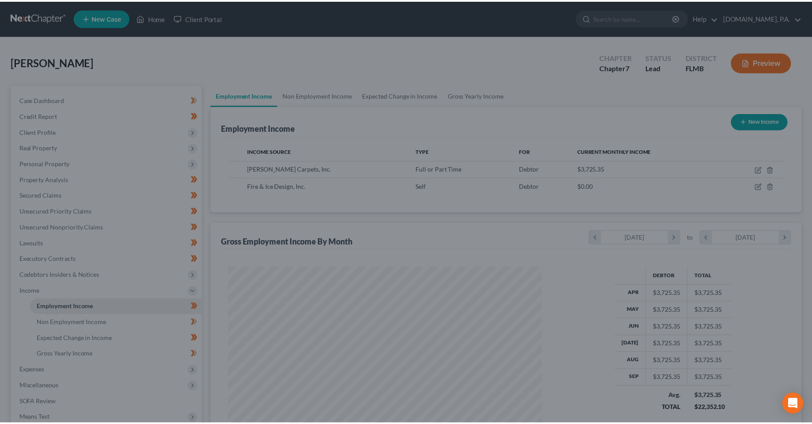
scroll to position [441681, 441505]
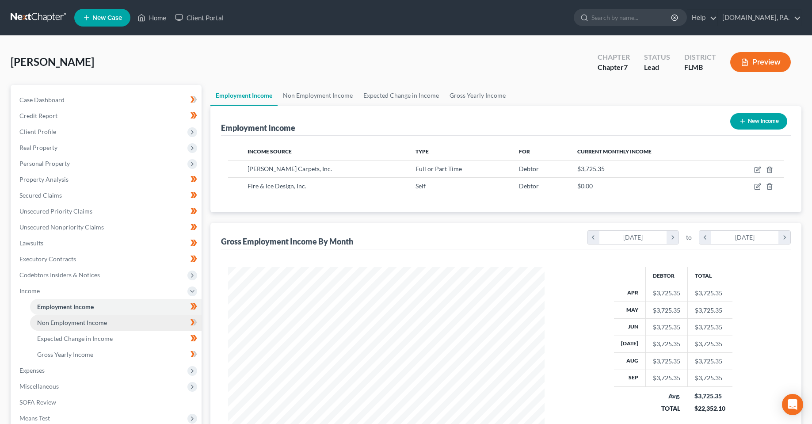
click at [99, 323] on span "Non Employment Income" at bounding box center [72, 323] width 70 height 8
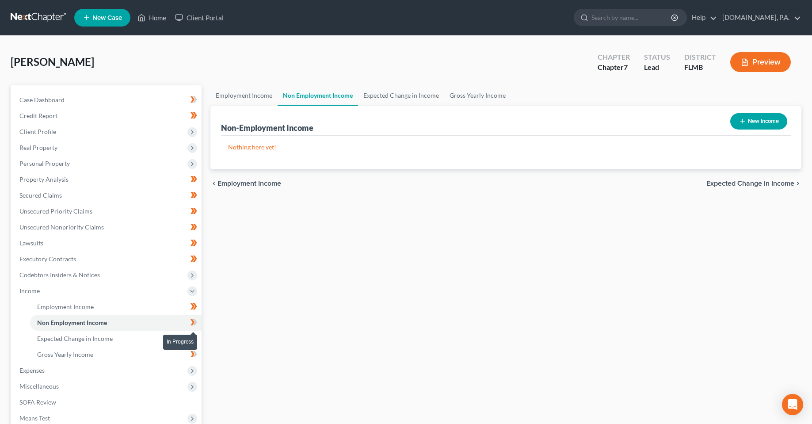
click at [196, 325] on icon at bounding box center [193, 322] width 7 height 11
click at [408, 224] on div "Employment Income Non Employment Income Expected Change in Income Gross Yearly …" at bounding box center [506, 292] width 600 height 415
click at [399, 288] on div "Employment Income Non Employment Income Expected Change in Income Gross Yearly …" at bounding box center [506, 292] width 600 height 415
click at [408, 15] on link "[DOMAIN_NAME], P.A." at bounding box center [759, 18] width 83 height 16
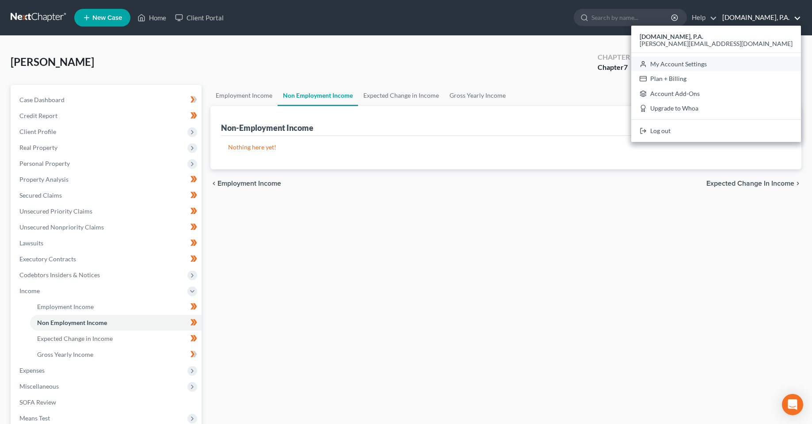
click at [408, 66] on link "My Account Settings" at bounding box center [716, 64] width 170 height 15
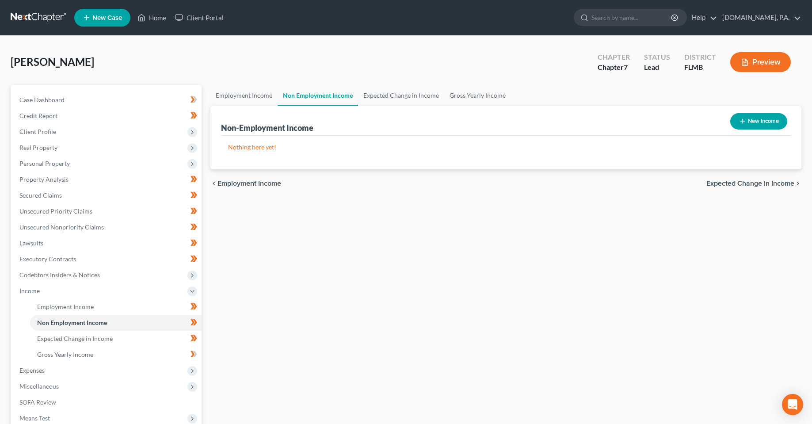
select select "24"
select select "9"
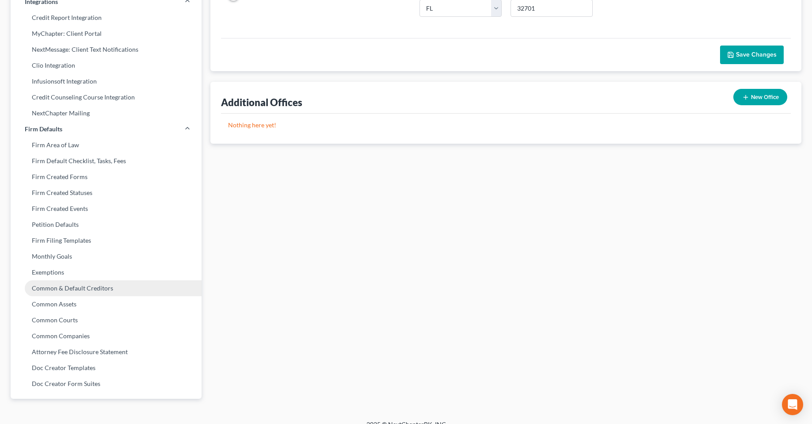
scroll to position [221, 0]
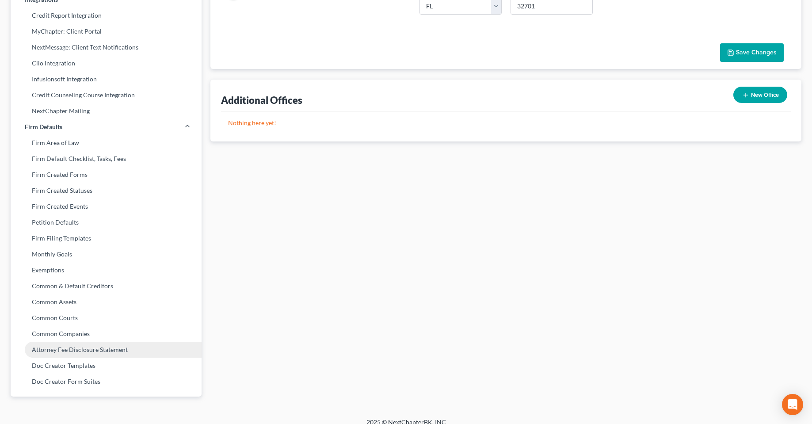
click at [73, 351] on link "Attorney Fee Disclosure Statement" at bounding box center [106, 350] width 191 height 16
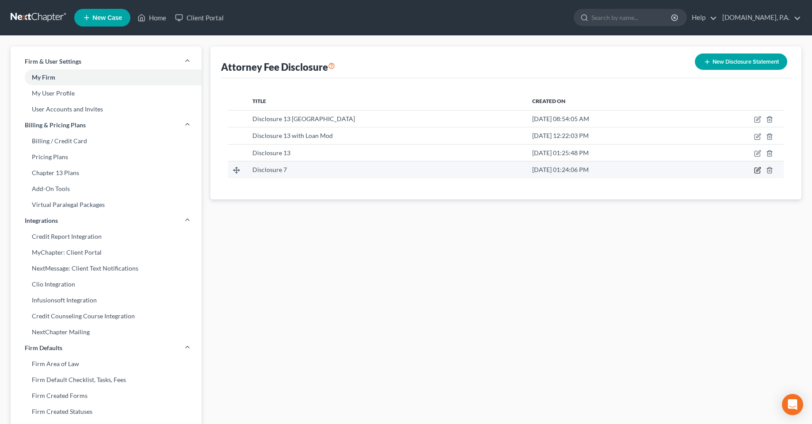
click at [408, 171] on icon "button" at bounding box center [757, 170] width 7 height 7
select select "15"
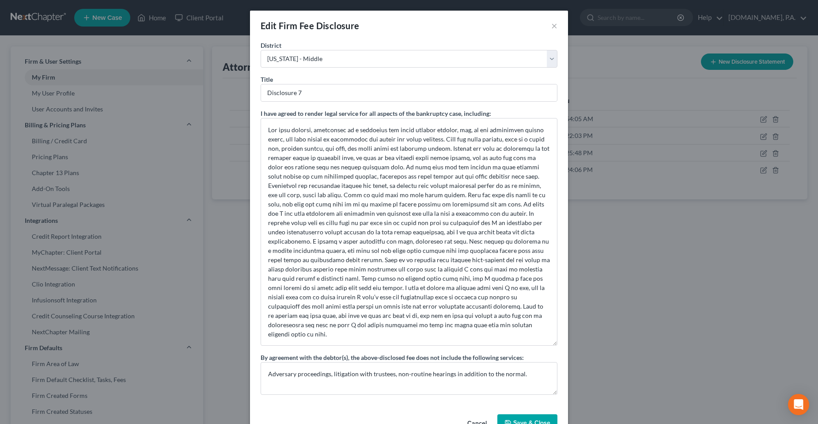
drag, startPoint x: 556, startPoint y: 148, endPoint x: 586, endPoint y: 338, distance: 192.3
click at [408, 342] on div "Edit Firm Fee Disclosure × [GEOGRAPHIC_DATA] [US_STATE] - [GEOGRAPHIC_DATA] [US…" at bounding box center [409, 212] width 818 height 424
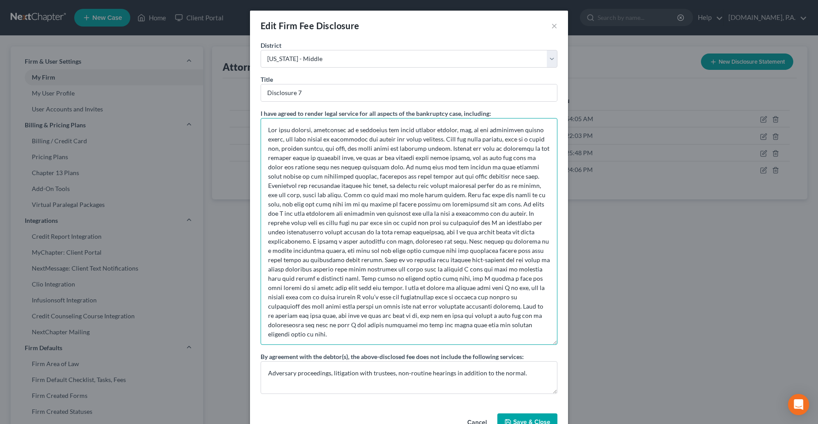
drag, startPoint x: 342, startPoint y: 328, endPoint x: 263, endPoint y: 133, distance: 209.7
click at [263, 133] on textarea at bounding box center [409, 231] width 297 height 227
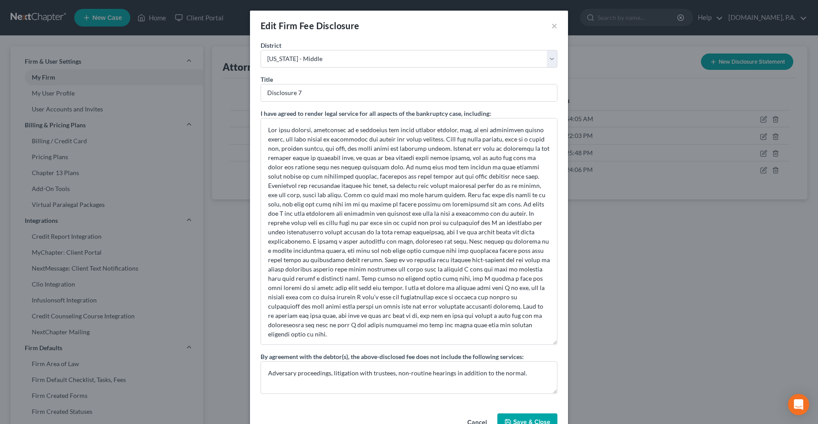
click at [408, 420] on button "Cancel" at bounding box center [477, 423] width 34 height 18
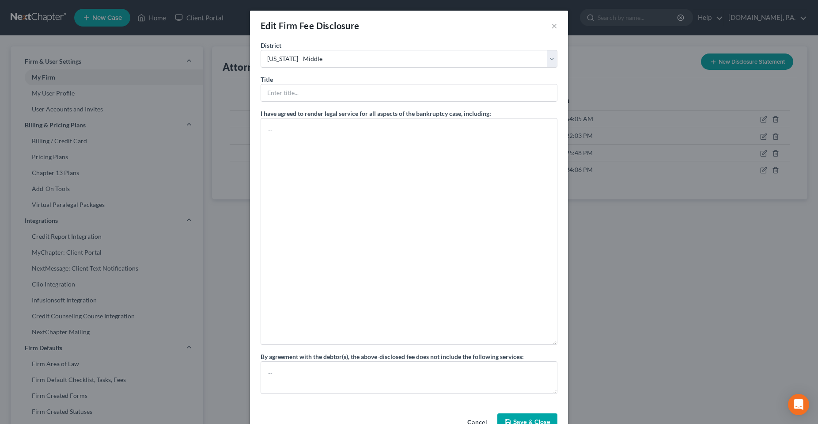
select select "?"
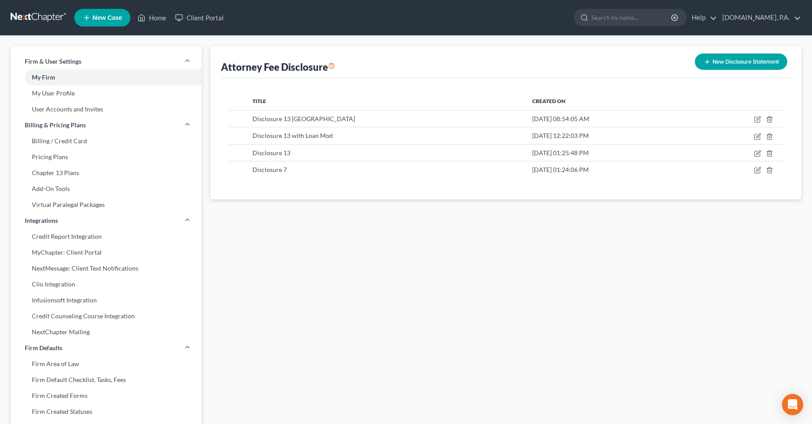
click at [408, 379] on div "Attorney Fee Disclosure New Disclosure Statement Title Created On Disclosure 13…" at bounding box center [506, 336] width 600 height 581
click at [370, 281] on div "Attorney Fee Disclosure New Disclosure Statement Title Created On Disclosure 13…" at bounding box center [506, 336] width 600 height 581
drag, startPoint x: 314, startPoint y: 312, endPoint x: 319, endPoint y: 304, distance: 10.1
click at [314, 312] on div "Attorney Fee Disclosure New Disclosure Statement Title Created On Disclosure 13…" at bounding box center [506, 336] width 600 height 581
click at [323, 170] on div "Disclosure 7" at bounding box center [385, 169] width 266 height 9
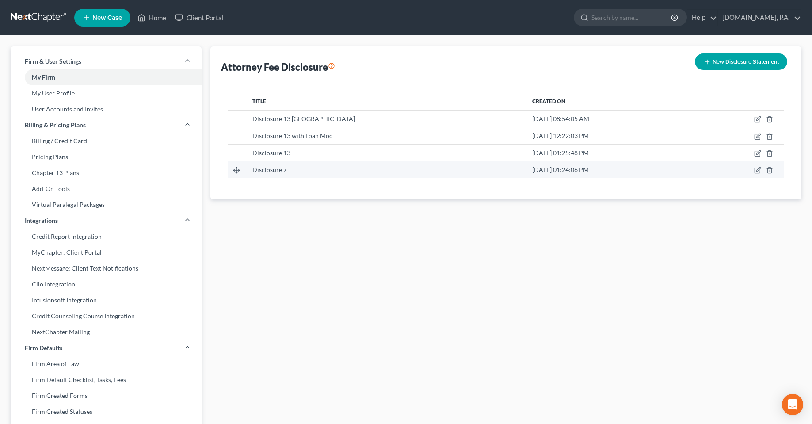
click at [408, 174] on td at bounding box center [739, 169] width 88 height 17
click at [408, 171] on icon "button" at bounding box center [757, 170] width 7 height 7
select select "15"
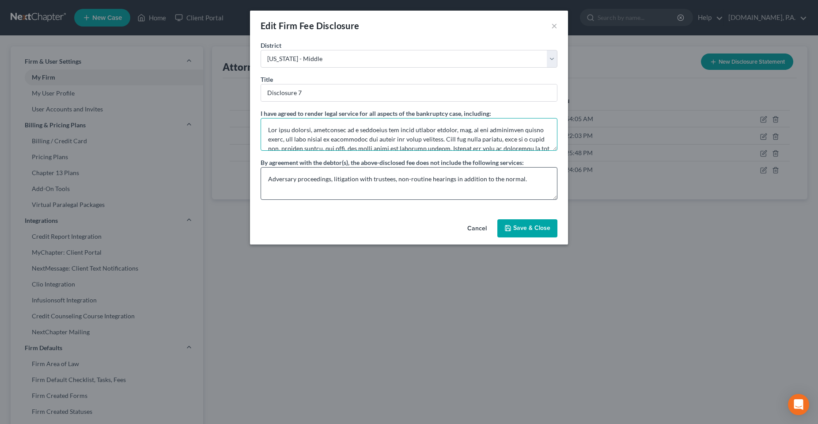
drag, startPoint x: 557, startPoint y: 148, endPoint x: 555, endPoint y: 168, distance: 20.0
click at [408, 168] on div "I have agreed to render legal service for all aspects of the bankruptcy case, i…" at bounding box center [409, 154] width 297 height 91
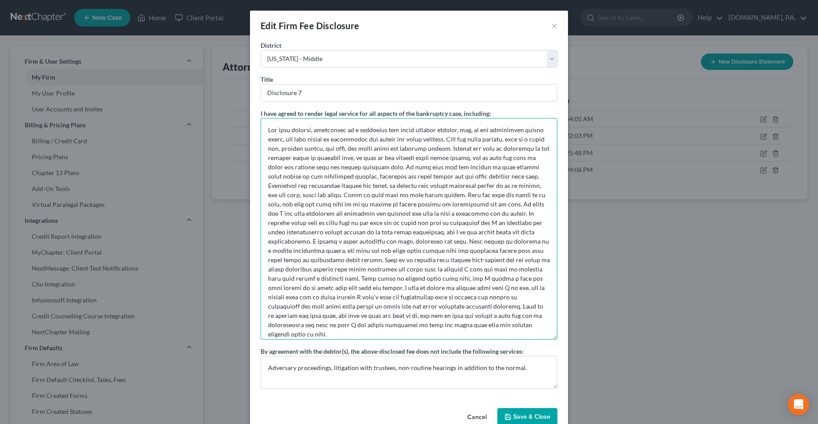
drag, startPoint x: 555, startPoint y: 147, endPoint x: 529, endPoint y: 336, distance: 190.3
click at [408, 336] on textarea at bounding box center [409, 228] width 297 height 221
click at [408, 319] on textarea at bounding box center [409, 228] width 297 height 221
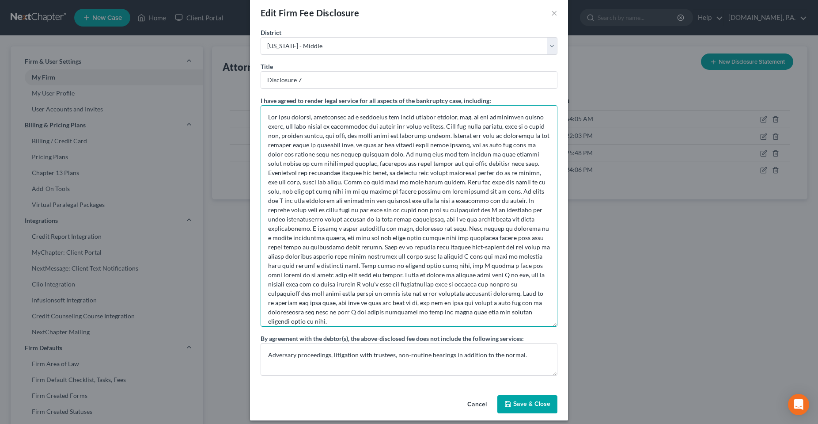
scroll to position [20, 0]
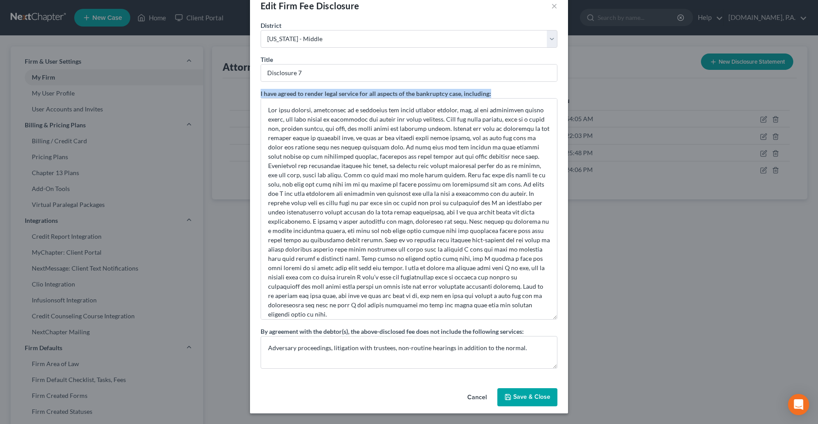
drag, startPoint x: 490, startPoint y: 92, endPoint x: 248, endPoint y: 93, distance: 241.7
click at [250, 93] on div "District [US_STATE] - [GEOGRAPHIC_DATA] [US_STATE] - [GEOGRAPHIC_DATA][US_STATE…" at bounding box center [409, 203] width 318 height 364
copy label "I have agreed to render legal service for all aspects of the bankruptcy case, i…"
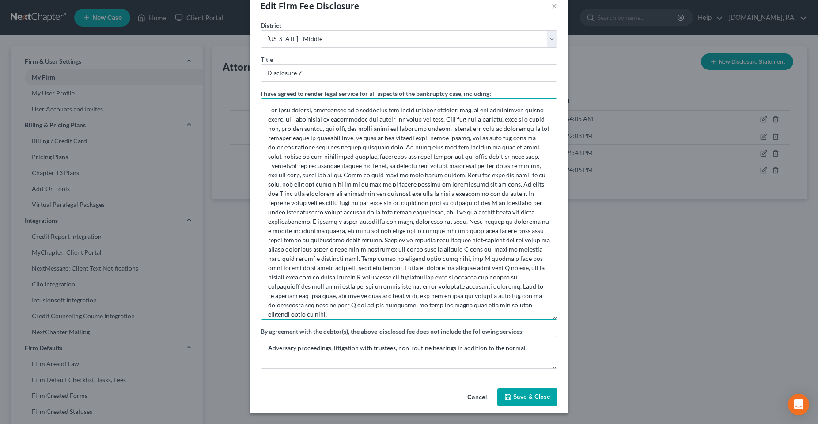
drag, startPoint x: 334, startPoint y: 309, endPoint x: 248, endPoint y: 103, distance: 223.0
click at [250, 103] on div "District [US_STATE] - [GEOGRAPHIC_DATA] [US_STATE] - [GEOGRAPHIC_DATA][US_STATE…" at bounding box center [409, 203] width 318 height 364
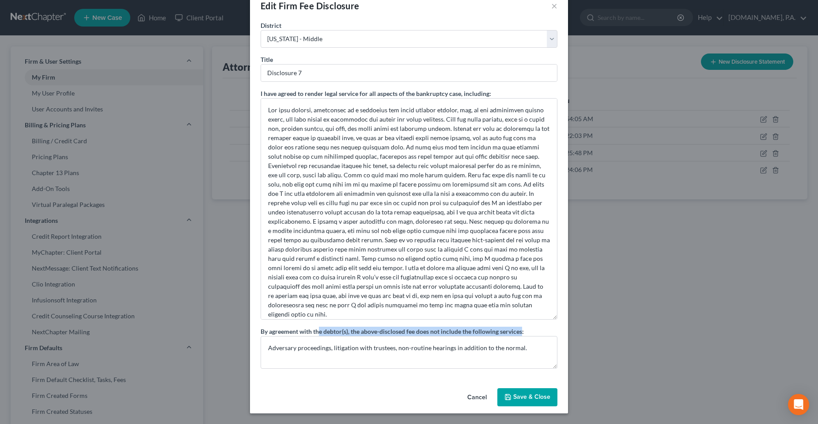
drag, startPoint x: 522, startPoint y: 333, endPoint x: 442, endPoint y: 327, distance: 80.2
click at [321, 330] on label "By agreement with the debtor(s), the above-disclosed fee does not include the f…" at bounding box center [392, 331] width 263 height 9
click at [408, 328] on div "By agreement with the debtor(s), the above-disclosed fee does not include the f…" at bounding box center [409, 348] width 297 height 42
drag, startPoint x: 528, startPoint y: 331, endPoint x: 239, endPoint y: 332, distance: 289.4
click at [239, 332] on div "Edit Firm Fee Disclosure × [GEOGRAPHIC_DATA] [US_STATE] - [GEOGRAPHIC_DATA] [US…" at bounding box center [409, 212] width 818 height 424
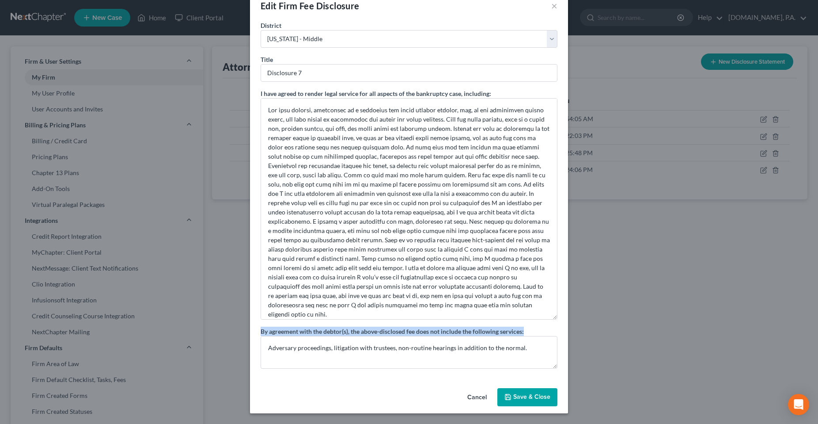
copy label "By agreement with the debtor(s), the above-disclosed fee does not include the f…"
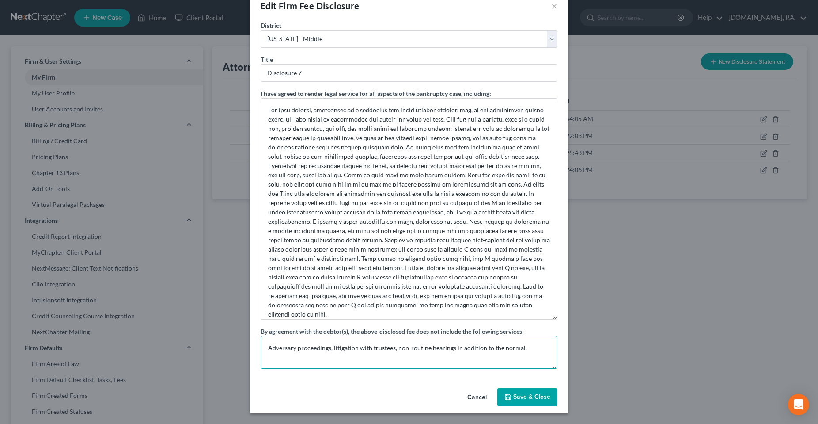
click at [408, 346] on textarea "Adversary proceedings, litigation with trustees, non-routine hearings in additi…" at bounding box center [409, 352] width 297 height 33
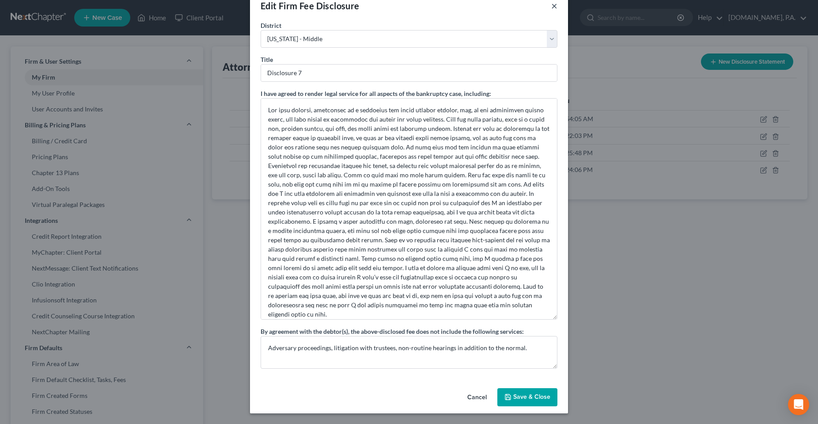
drag, startPoint x: 551, startPoint y: 8, endPoint x: 556, endPoint y: 8, distance: 5.7
click at [408, 8] on button "×" at bounding box center [554, 5] width 6 height 11
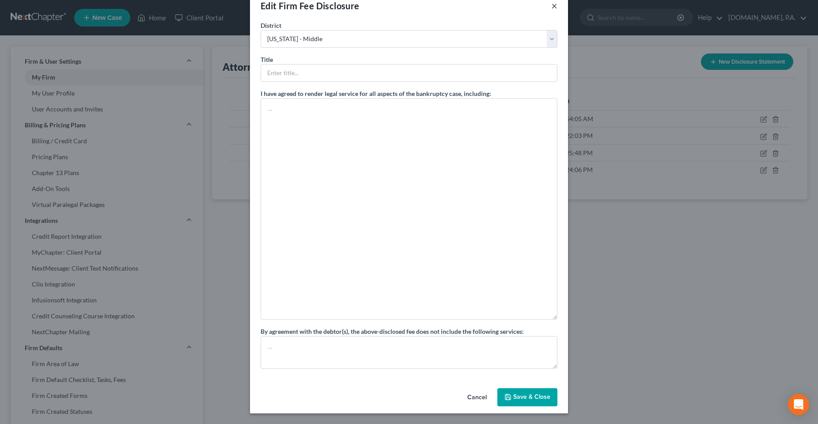
select select "?"
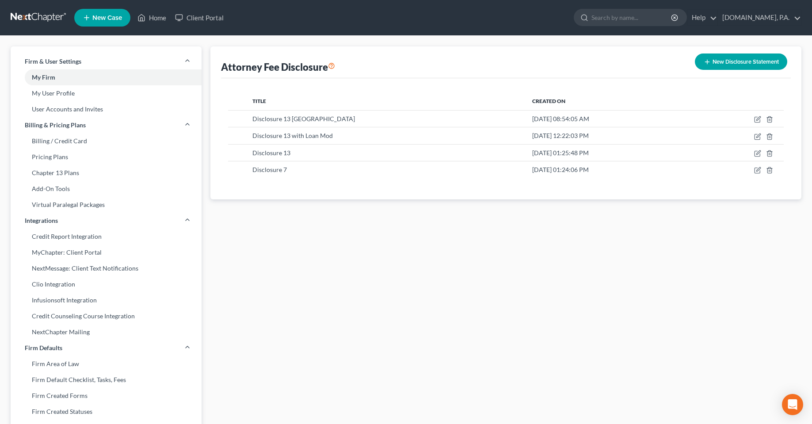
click at [408, 65] on button "New Disclosure Statement" at bounding box center [741, 61] width 92 height 16
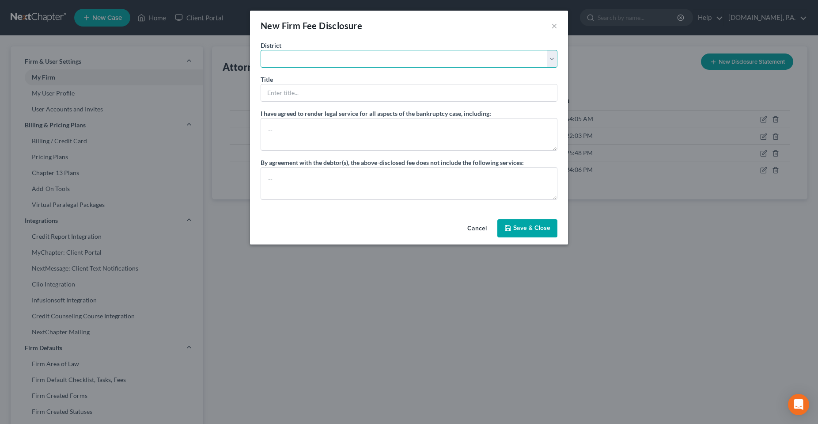
click at [337, 60] on select "[US_STATE] - [GEOGRAPHIC_DATA] [US_STATE] - [GEOGRAPHIC_DATA][US_STATE] - South…" at bounding box center [409, 59] width 297 height 18
select select "15"
click at [261, 50] on select "[US_STATE] - [GEOGRAPHIC_DATA] [US_STATE] - [GEOGRAPHIC_DATA][US_STATE] - South…" at bounding box center [409, 59] width 297 height 18
click at [364, 94] on input "text" at bounding box center [409, 92] width 296 height 17
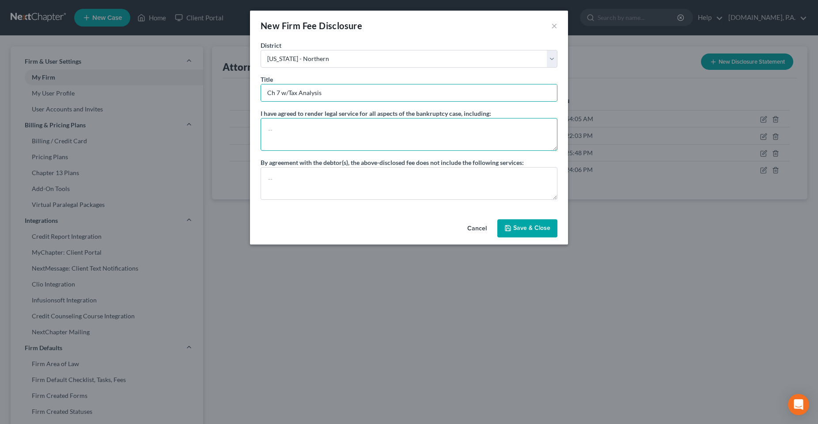
click at [376, 136] on textarea at bounding box center [409, 134] width 297 height 33
click at [356, 131] on textarea at bounding box center [409, 134] width 297 height 33
click at [322, 93] on input "Ch 7 w/Tax Analysis" at bounding box center [409, 92] width 296 height 17
type input "Disclosure 7 w/Tax Analysis"
click at [380, 146] on textarea at bounding box center [409, 134] width 297 height 33
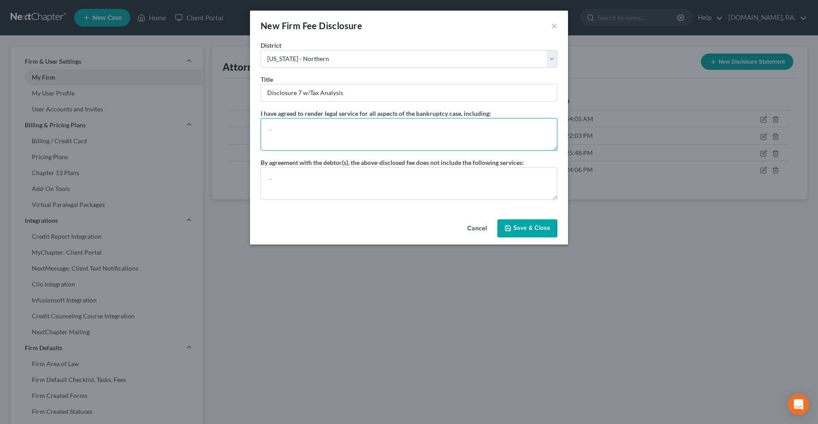
click at [297, 141] on textarea at bounding box center [409, 134] width 297 height 33
paste textarea "For most clients, bankruptcy is a difficult and nerve-racking process, and, as …"
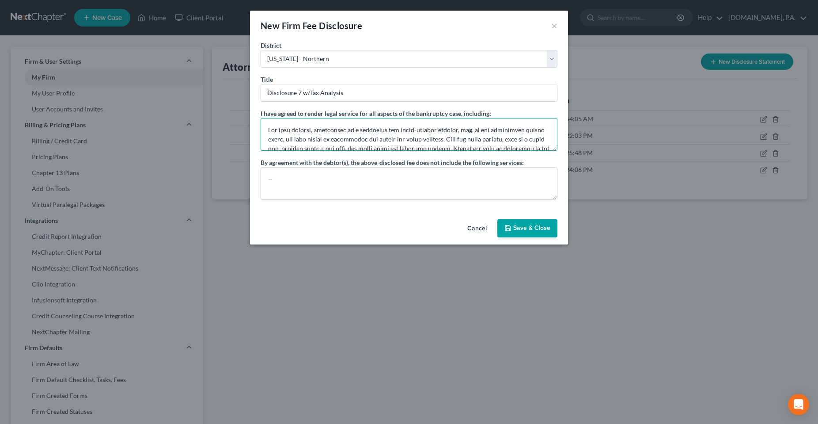
scroll to position [224, 0]
type textarea "For most clients, bankruptcy is a difficult and nerve-racking process, and, as …"
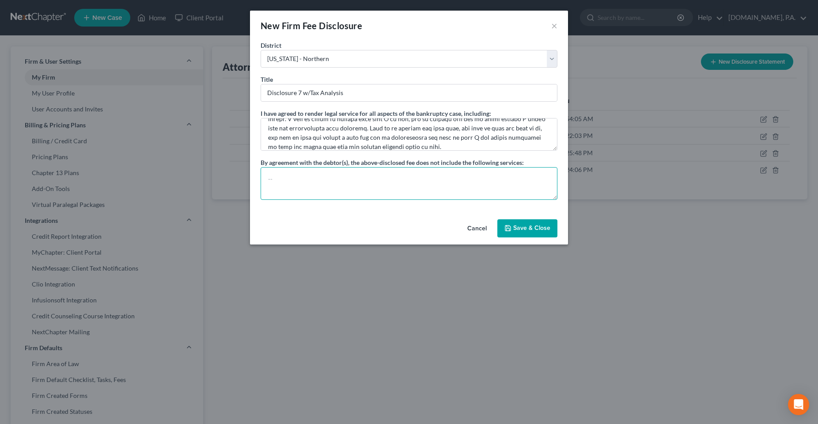
click at [319, 175] on textarea at bounding box center [409, 183] width 297 height 33
paste textarea "Adversary proceedings, litigation with trustees, non-routine hearings in additi…"
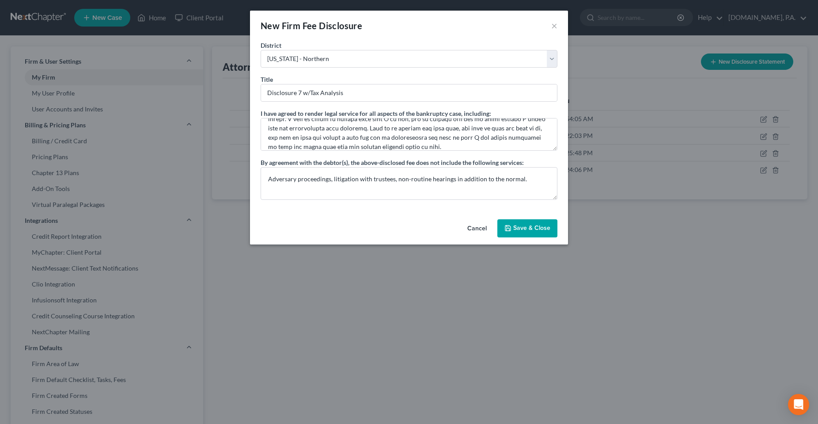
click at [311, 227] on div "Cancel Save & Close" at bounding box center [409, 230] width 318 height 29
click at [293, 180] on textarea "Adversary proceedings, litigation with trustees, non-routine hearings in additi…" at bounding box center [409, 183] width 297 height 33
click at [293, 186] on textarea "Adversary proceedings, litigation with trustees, non-routine hearings in additi…" at bounding box center [409, 183] width 297 height 33
type textarea "Adversary proceedings, litigation with trustees, non-routine hearings in additi…"
click at [315, 225] on div "Cancel Save & Close" at bounding box center [409, 230] width 318 height 29
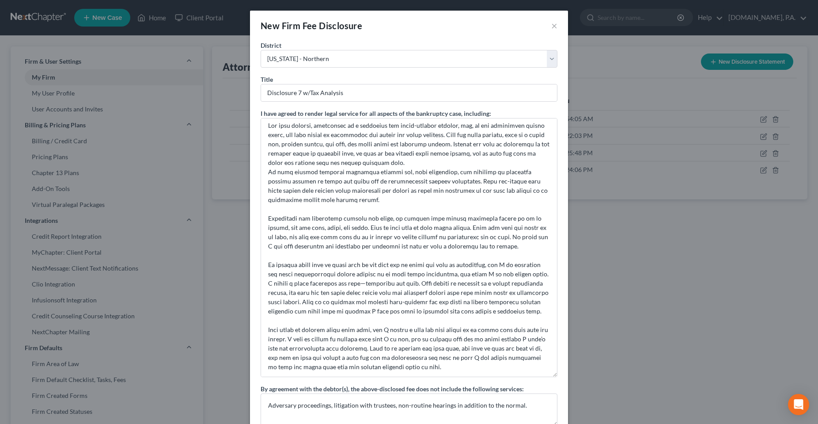
scroll to position [0, 0]
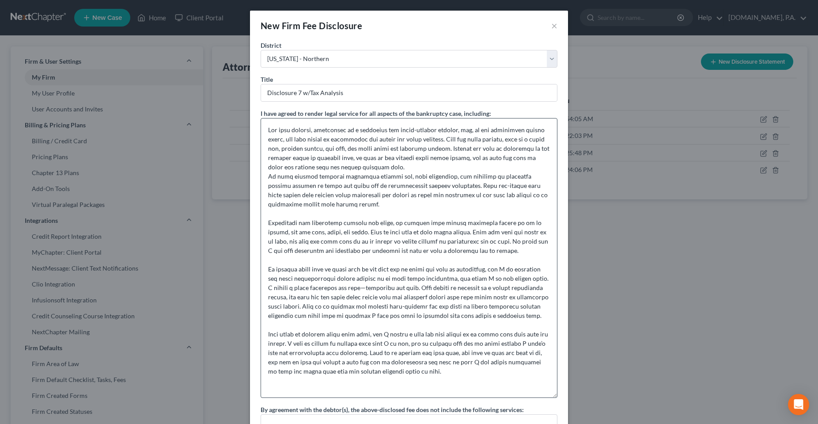
drag, startPoint x: 555, startPoint y: 148, endPoint x: 542, endPoint y: 390, distance: 242.5
click at [408, 394] on div "District [US_STATE] - [GEOGRAPHIC_DATA] [US_STATE] - [GEOGRAPHIC_DATA][US_STATE…" at bounding box center [409, 252] width 318 height 422
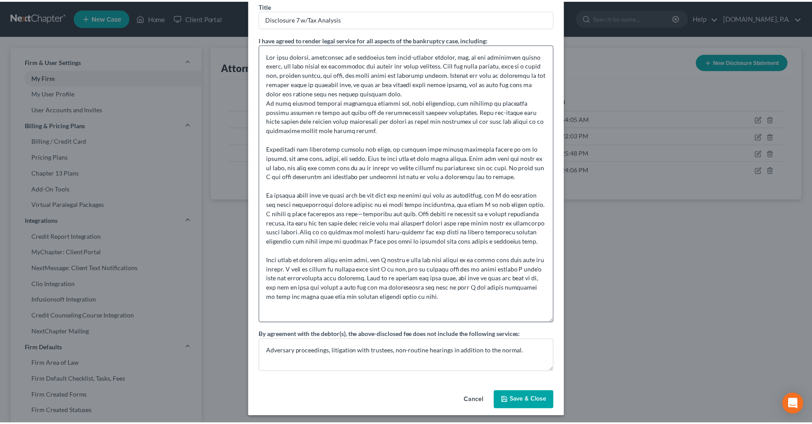
scroll to position [77, 0]
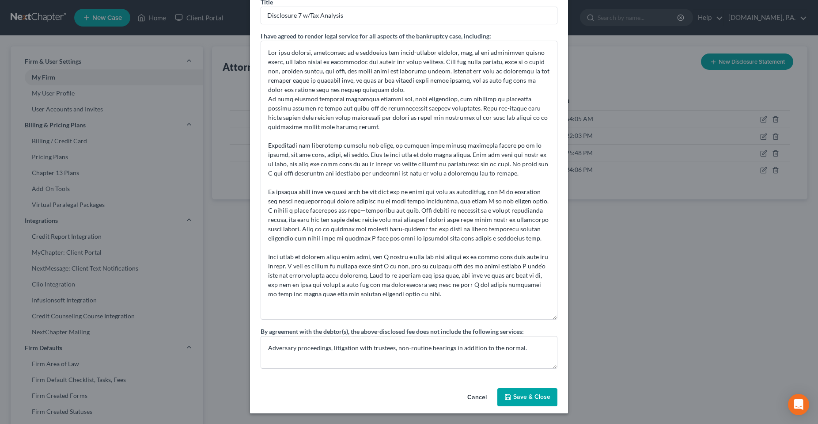
click at [408, 406] on button "Save & Close" at bounding box center [528, 397] width 60 height 19
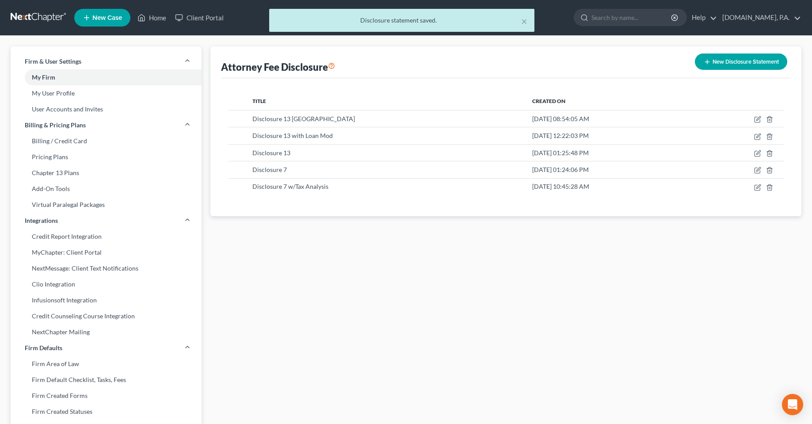
click at [408, 273] on div "Attorney Fee Disclosure New Disclosure Statement Title Created On Disclosure 13…" at bounding box center [506, 336] width 600 height 581
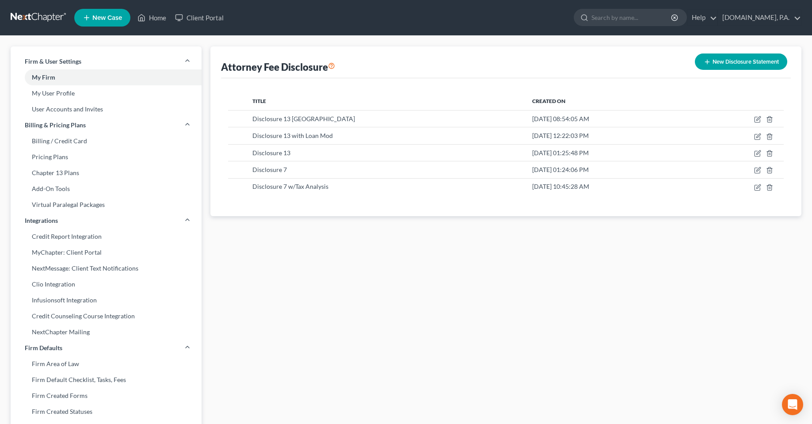
click at [339, 285] on div "Attorney Fee Disclosure New Disclosure Statement Title Created On Disclosure 13…" at bounding box center [506, 336] width 600 height 581
click at [351, 265] on div "Attorney Fee Disclosure New Disclosure Statement Title Created On Disclosure 13…" at bounding box center [506, 336] width 600 height 581
click at [396, 275] on div "Attorney Fee Disclosure New Disclosure Statement Title Created On Disclosure 13…" at bounding box center [506, 336] width 600 height 581
click at [328, 278] on div "Attorney Fee Disclosure New Disclosure Statement Title Created On Disclosure 13…" at bounding box center [506, 336] width 600 height 581
